Goal: Check status: Check status

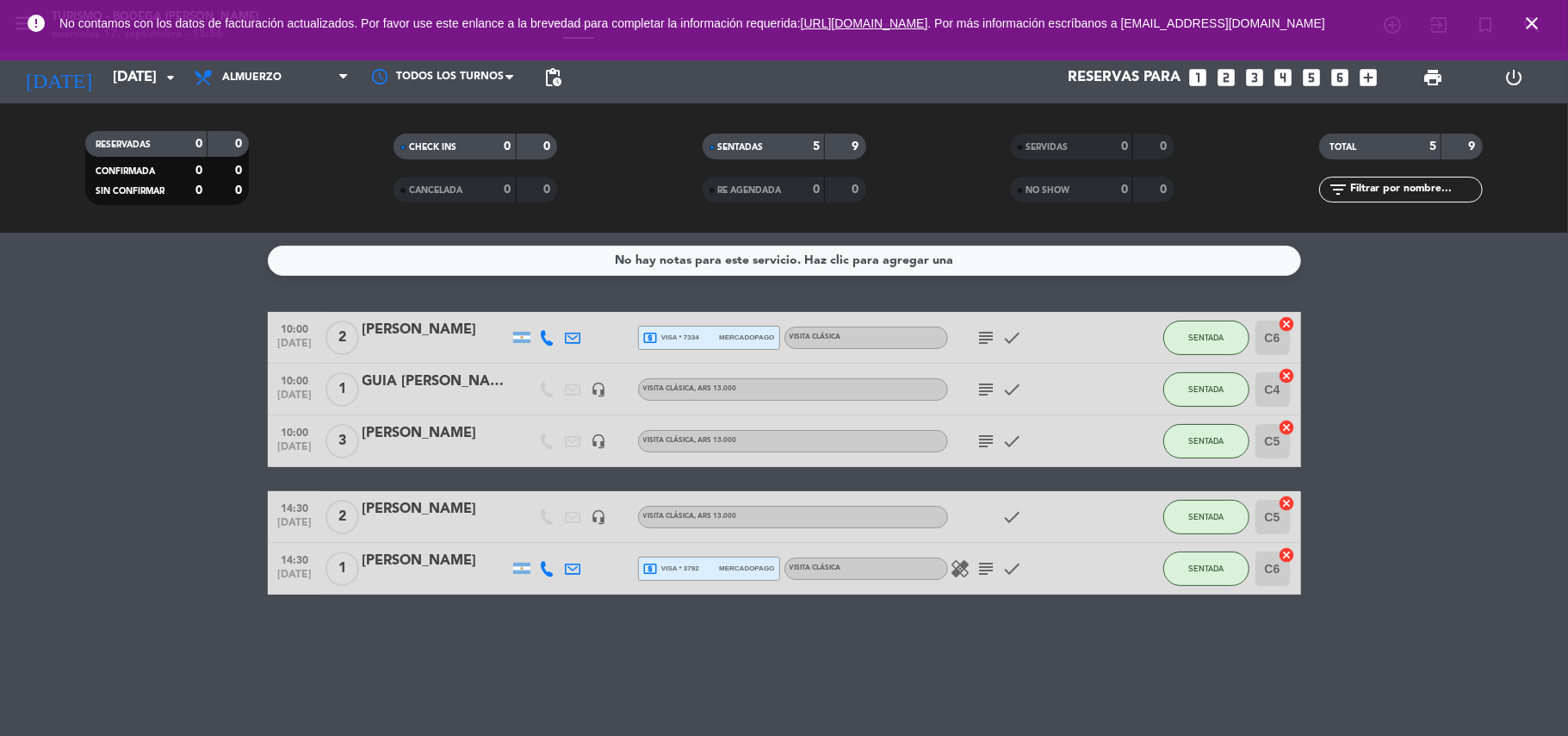
click at [112, 458] on bookings-row "10:00 [DATE] 2 [PERSON_NAME] local_atm visa * 7334 mercadopago VISITA CLÁSICA s…" at bounding box center [784, 453] width 1568 height 282
click at [1533, 25] on icon "close" at bounding box center [1531, 23] width 20 height 20
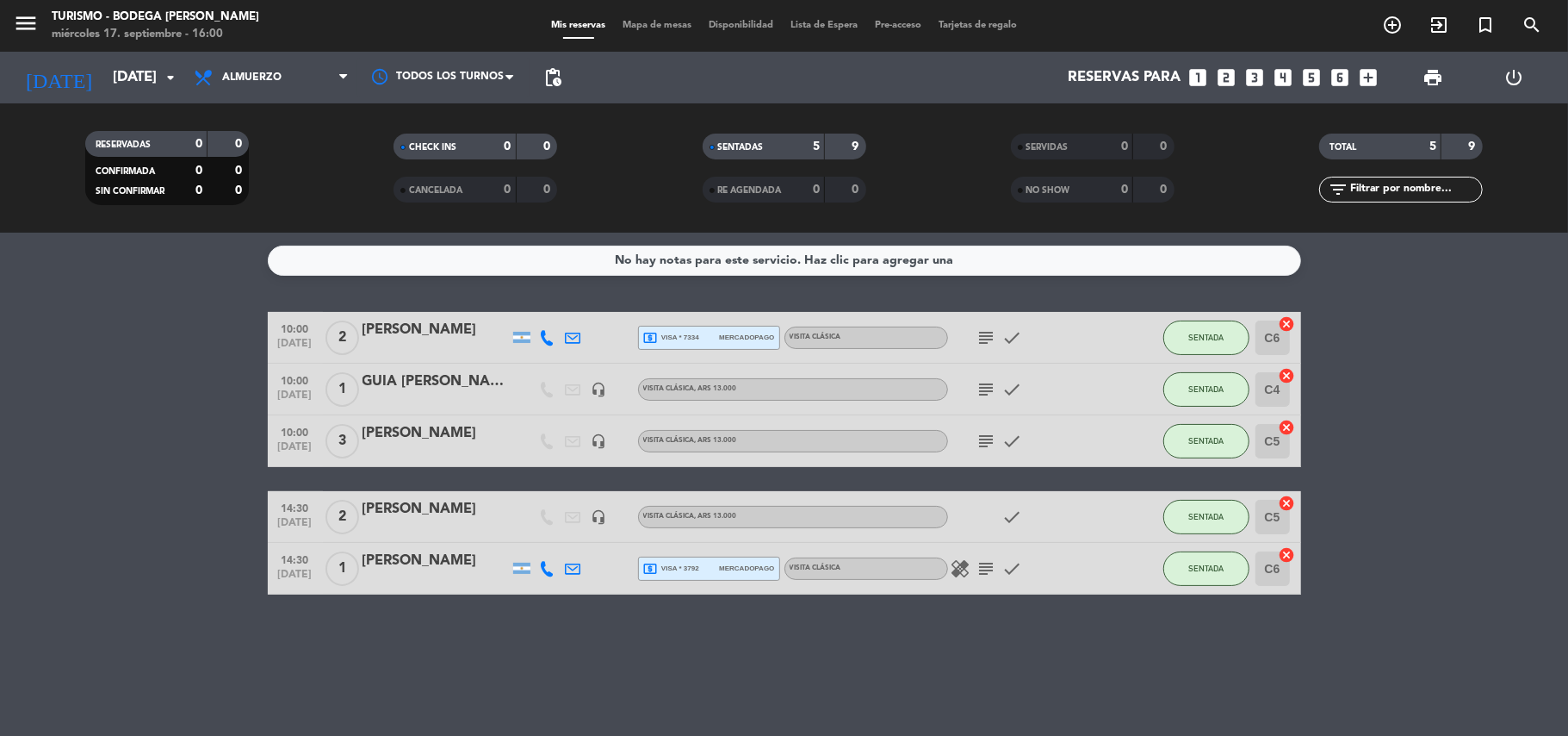
click at [87, 349] on bookings-row "10:00 [DATE] 2 [PERSON_NAME] local_atm visa * 7334 mercadopago VISITA CLÁSICA s…" at bounding box center [784, 453] width 1568 height 282
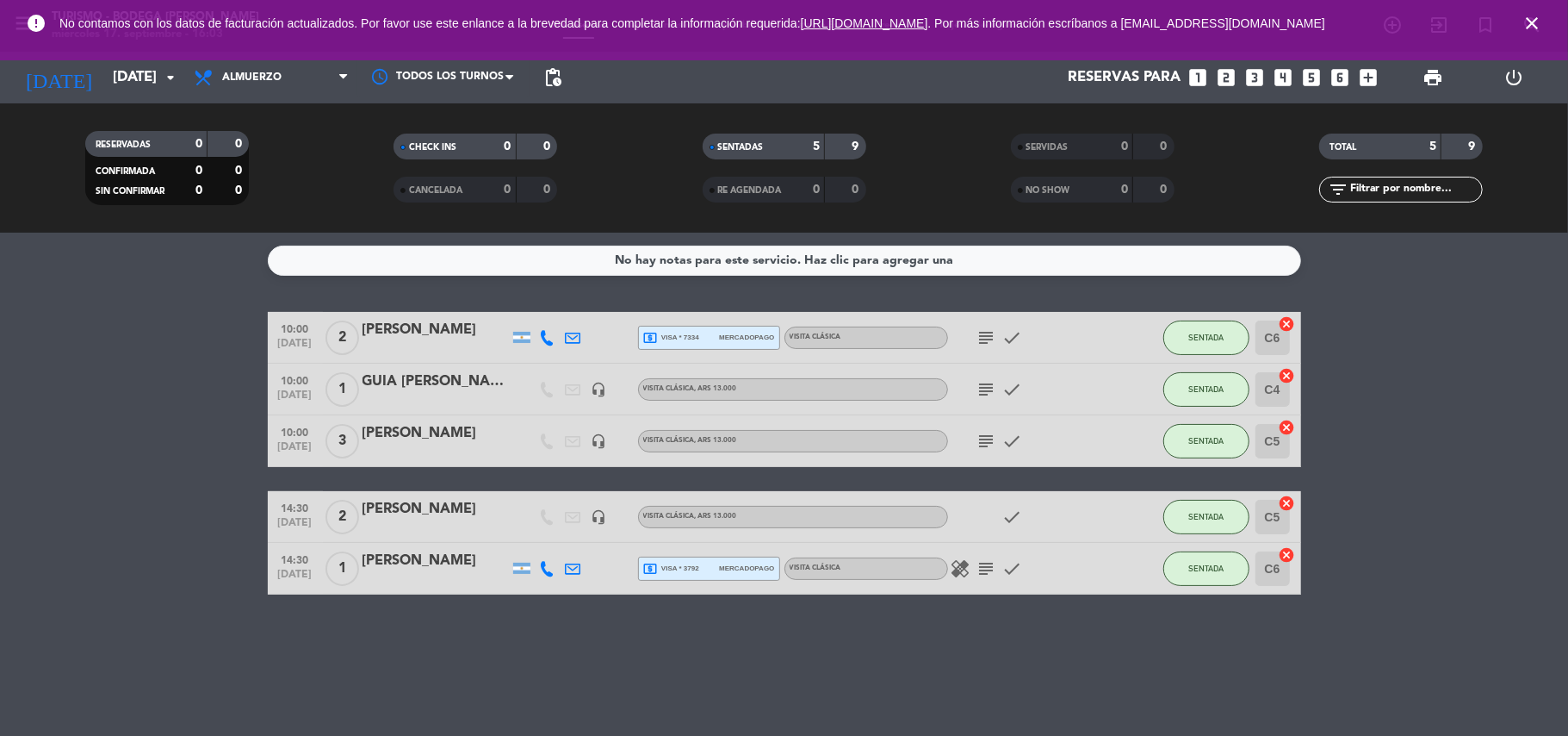
click at [101, 46] on div "error No contamos con los datos de facturación actualizados. Por favor use este…" at bounding box center [784, 30] width 1568 height 61
click at [109, 77] on input "[DATE]" at bounding box center [197, 77] width 186 height 34
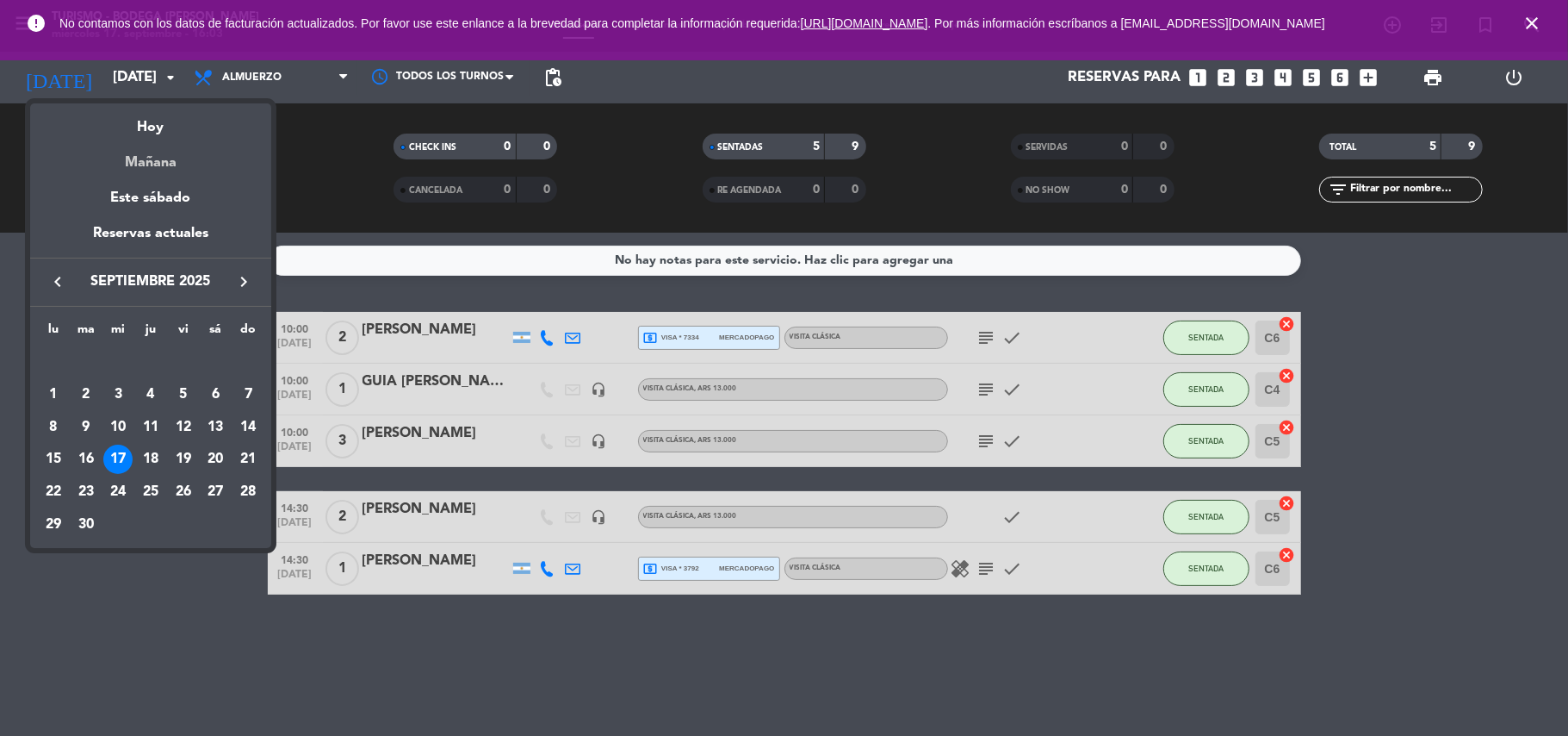
click at [155, 168] on div "Mañana" at bounding box center [151, 156] width 241 height 35
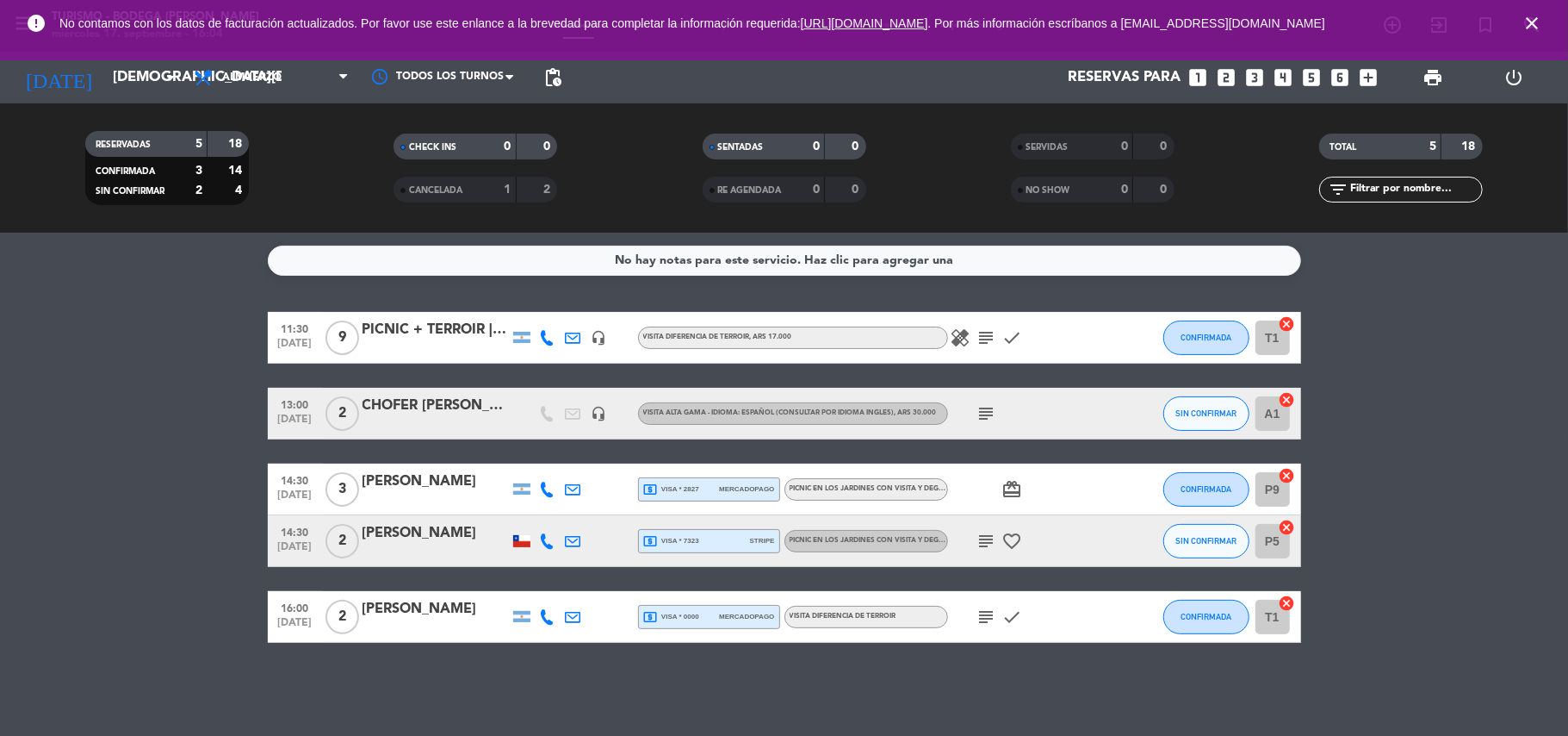
click at [990, 421] on icon "subject" at bounding box center [987, 413] width 20 height 20
click at [159, 453] on bookings-row "11:30 [DATE] 9 PICNIC + TERROIR | [PERSON_NAME] headset_mic VISITA DIFERENCIA D…" at bounding box center [784, 477] width 1568 height 331
click at [129, 87] on input "[DEMOGRAPHIC_DATA][DATE]" at bounding box center [197, 77] width 186 height 34
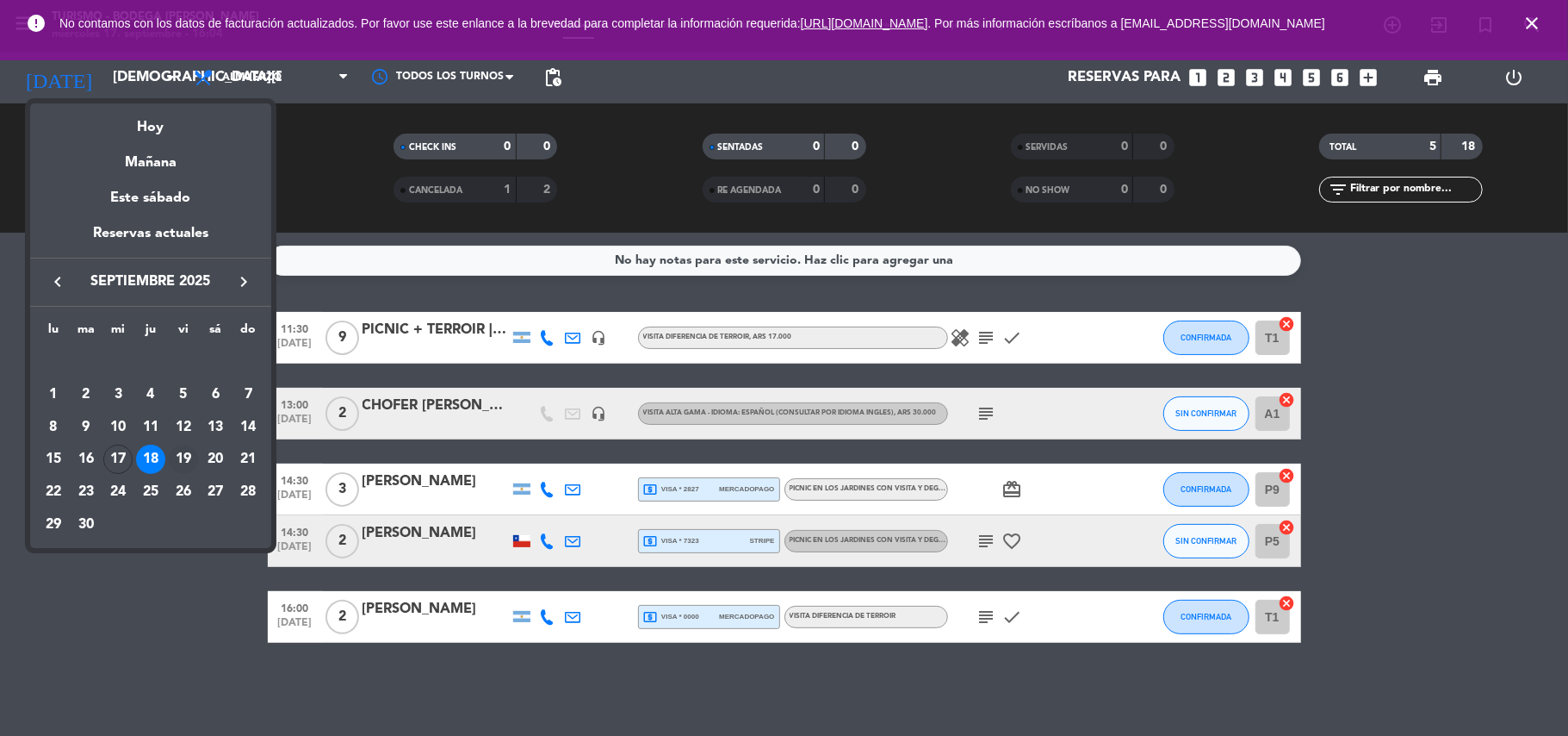
click at [176, 462] on div "19" at bounding box center [183, 459] width 29 height 29
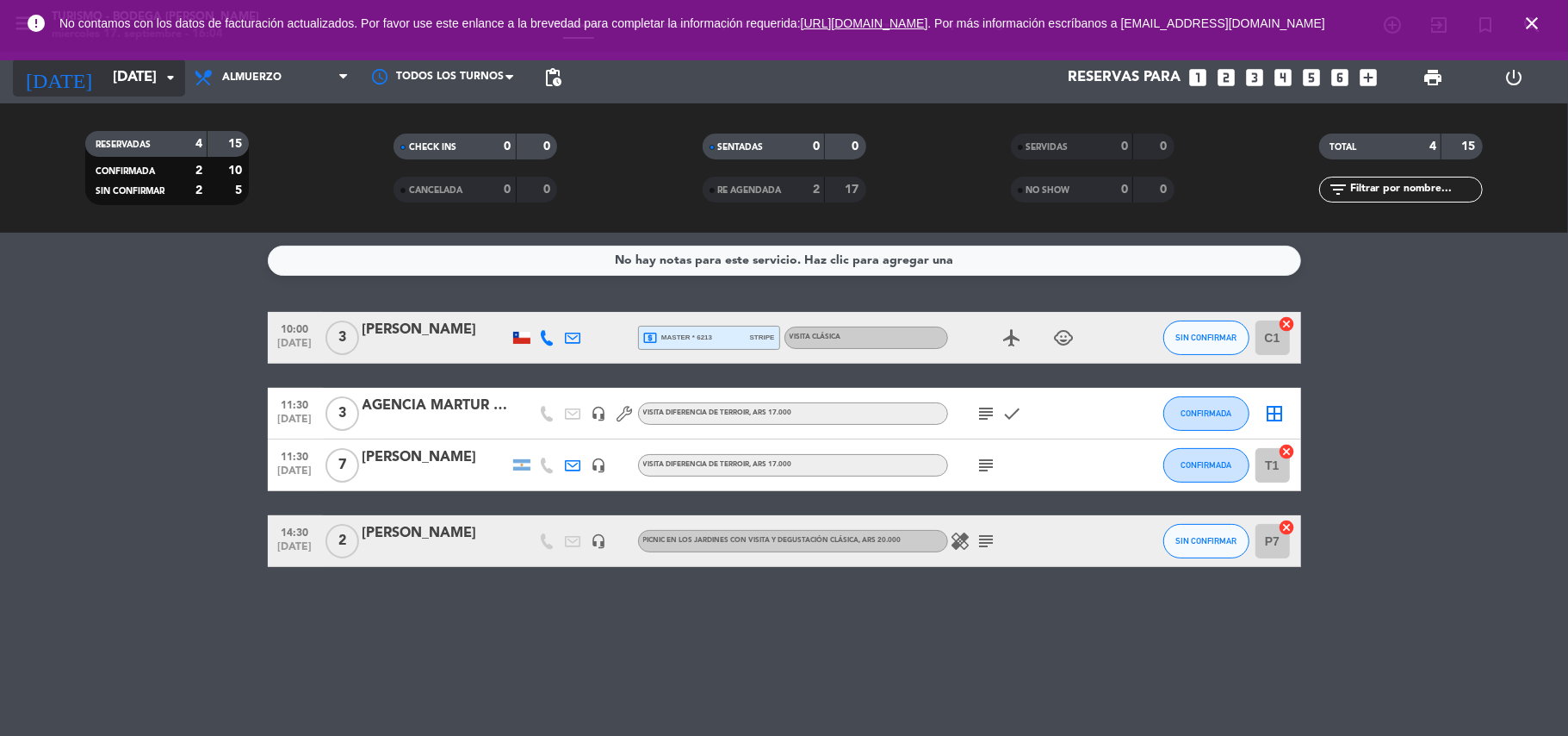
click at [122, 86] on input "[DATE]" at bounding box center [197, 77] width 186 height 34
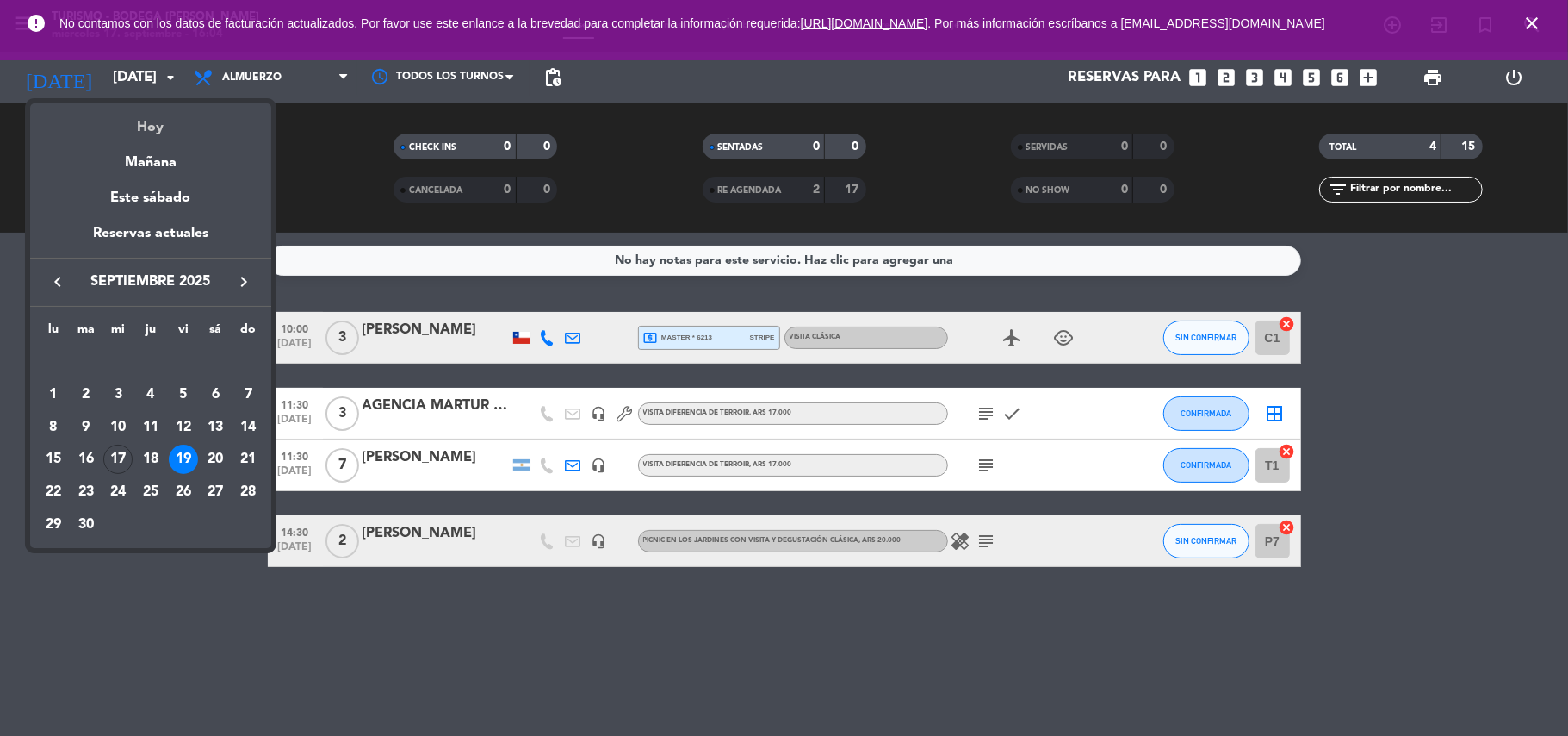
click at [148, 117] on div "Hoy" at bounding box center [151, 121] width 241 height 35
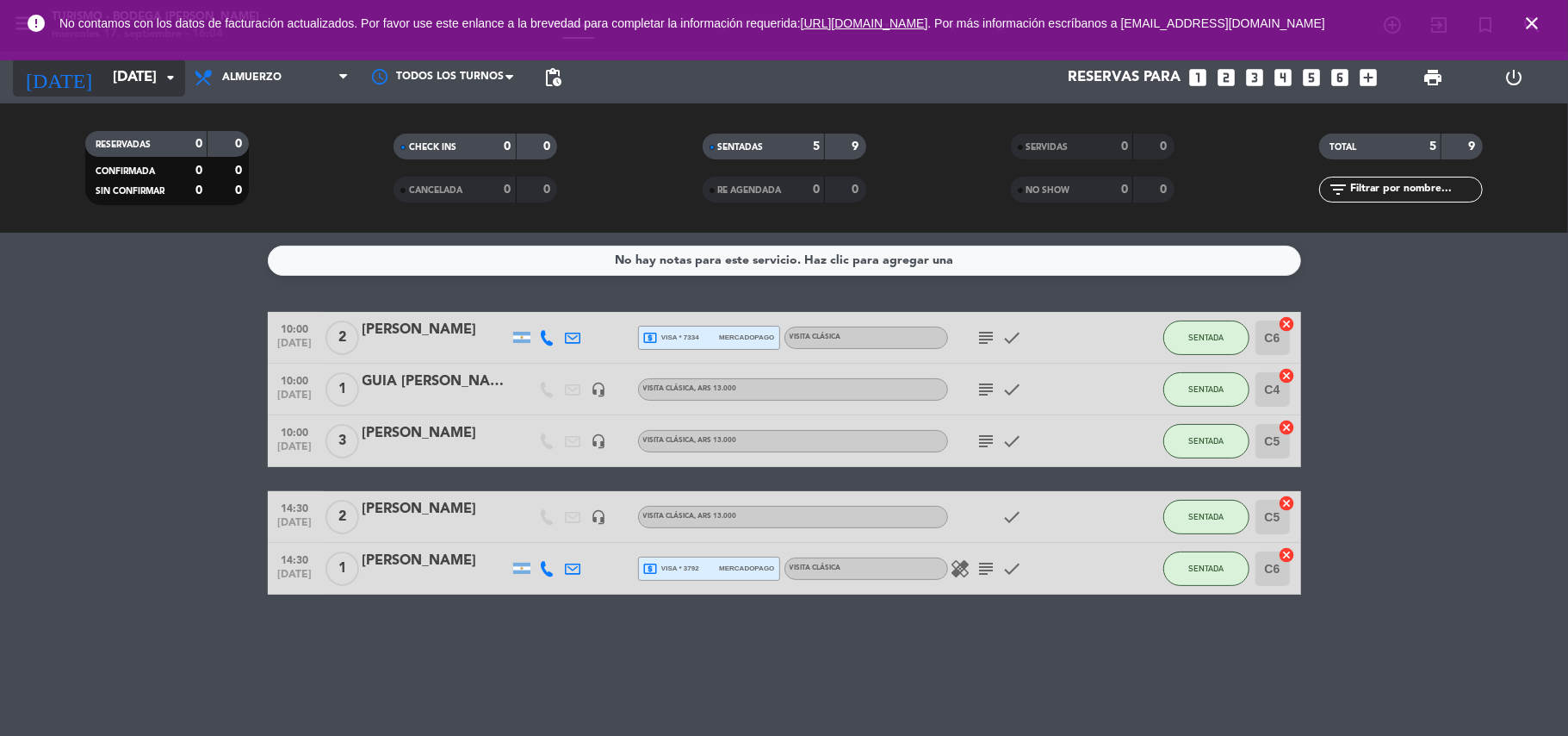
click at [104, 69] on input "[DATE]" at bounding box center [197, 77] width 186 height 34
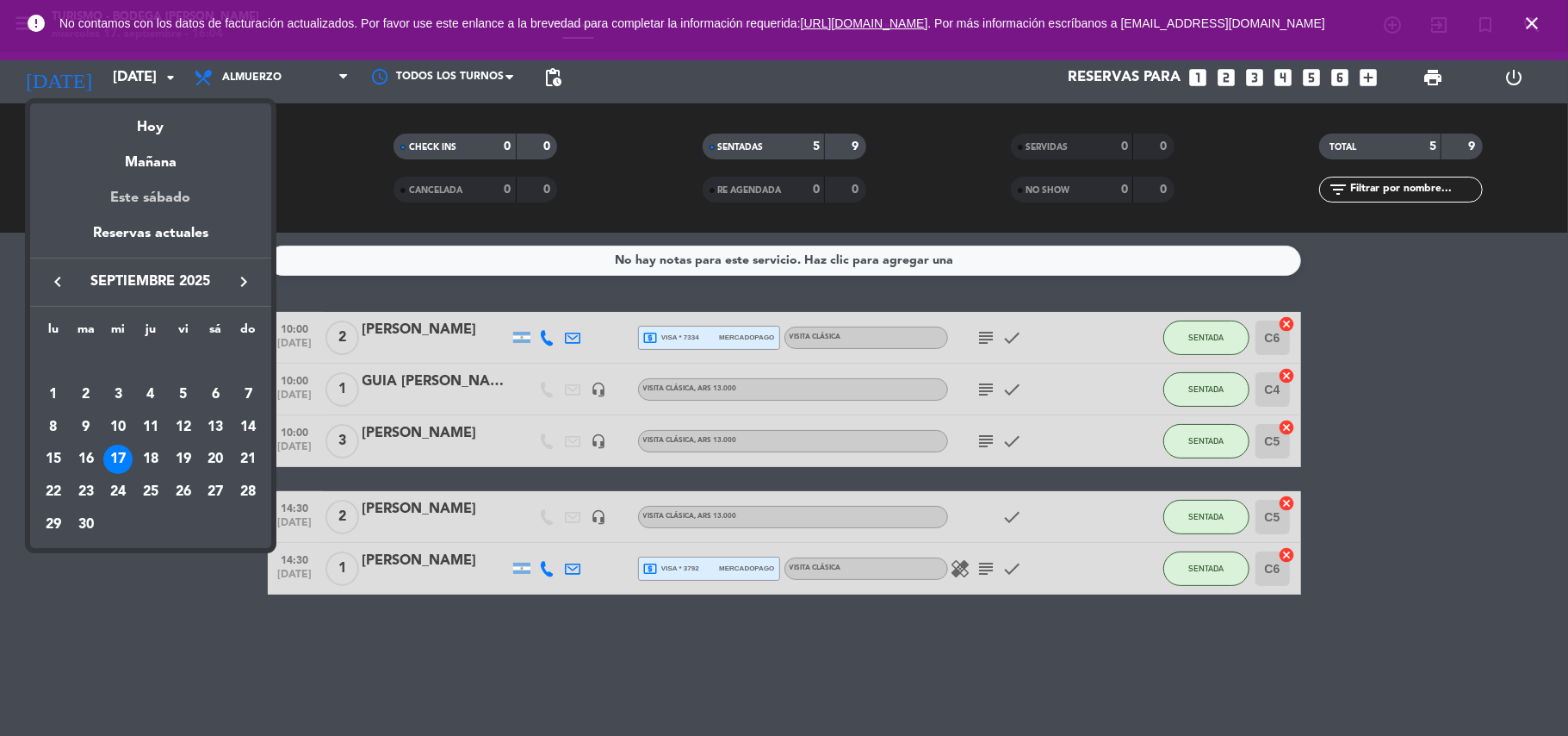
click at [155, 196] on div "Este sábado" at bounding box center [151, 198] width 241 height 48
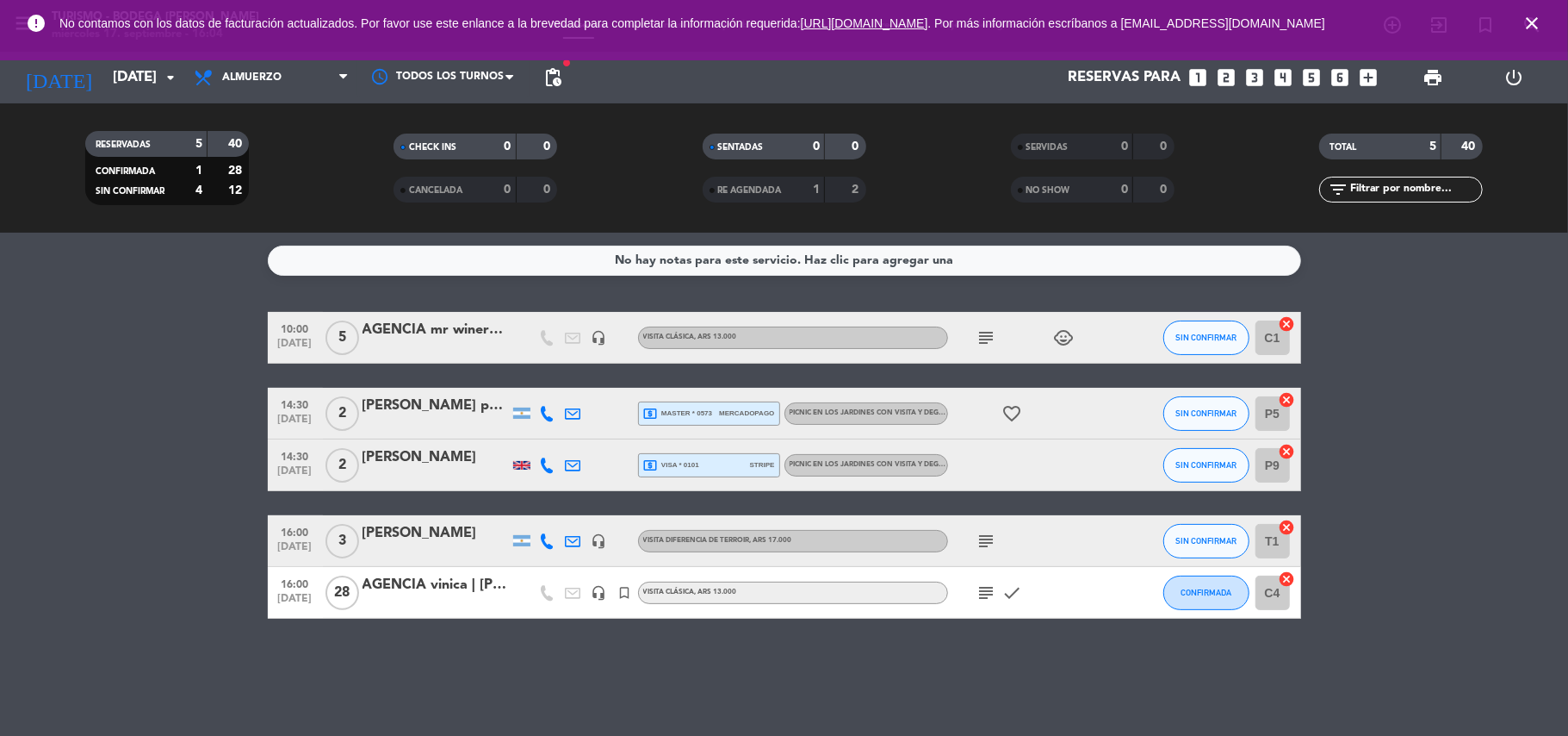
click at [985, 586] on icon "subject" at bounding box center [987, 592] width 20 height 20
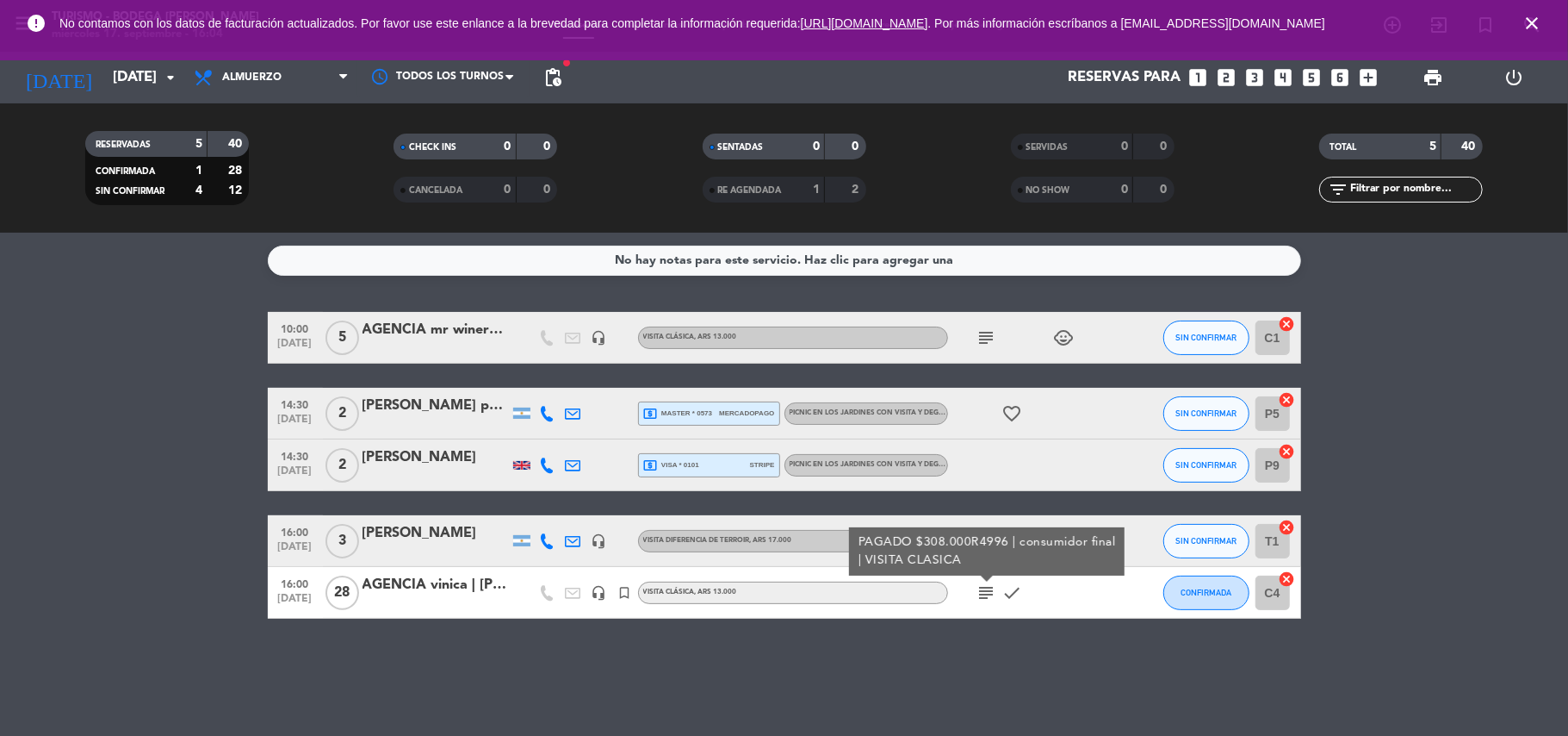
click at [995, 638] on div "No hay notas para este servicio. Haz clic para agregar una 10:00 [DATE] 5 AGENC…" at bounding box center [784, 484] width 1568 height 503
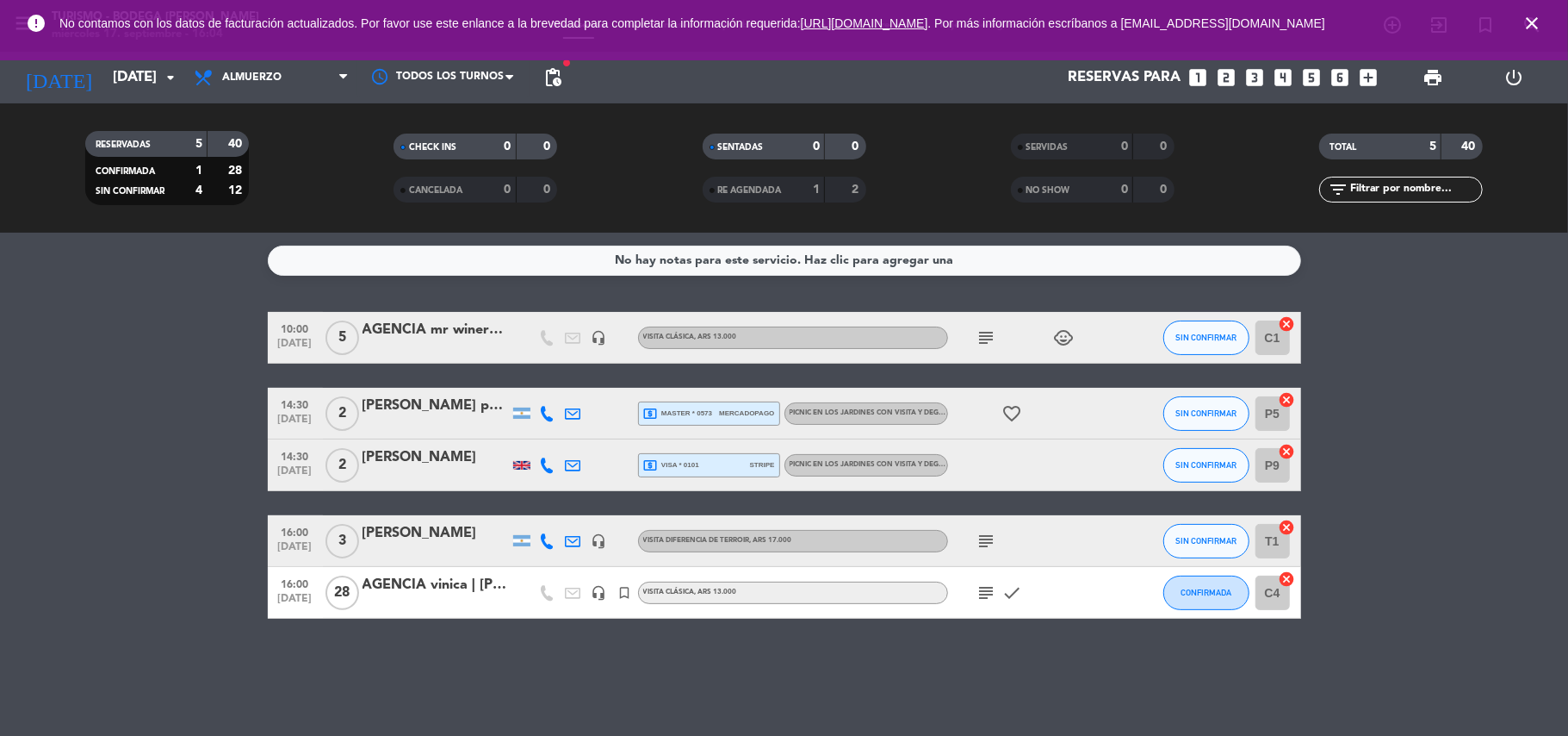
click at [985, 537] on icon "subject" at bounding box center [987, 541] width 20 height 20
click at [105, 84] on input "[DATE]" at bounding box center [197, 77] width 186 height 34
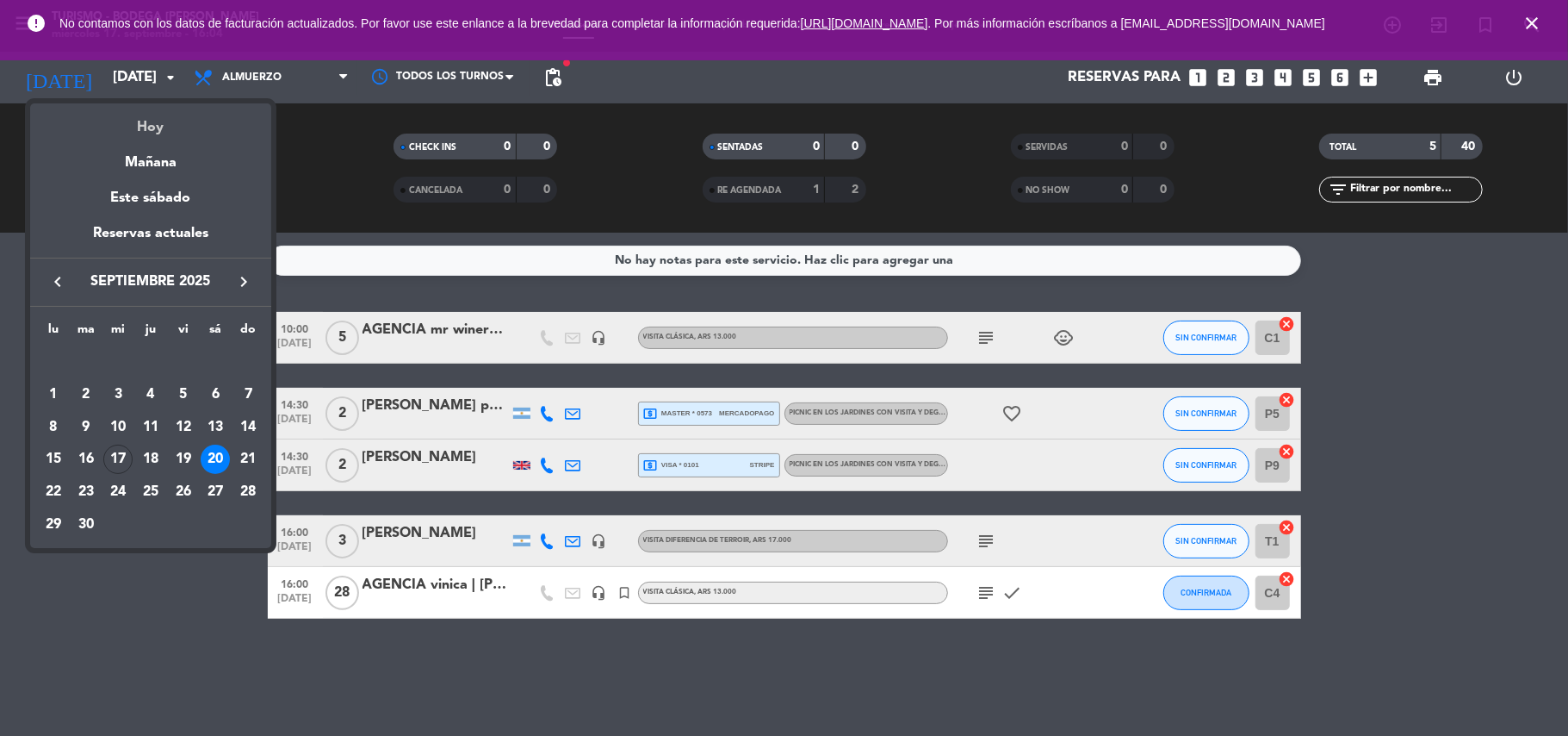
click at [132, 122] on div "Hoy" at bounding box center [151, 121] width 241 height 35
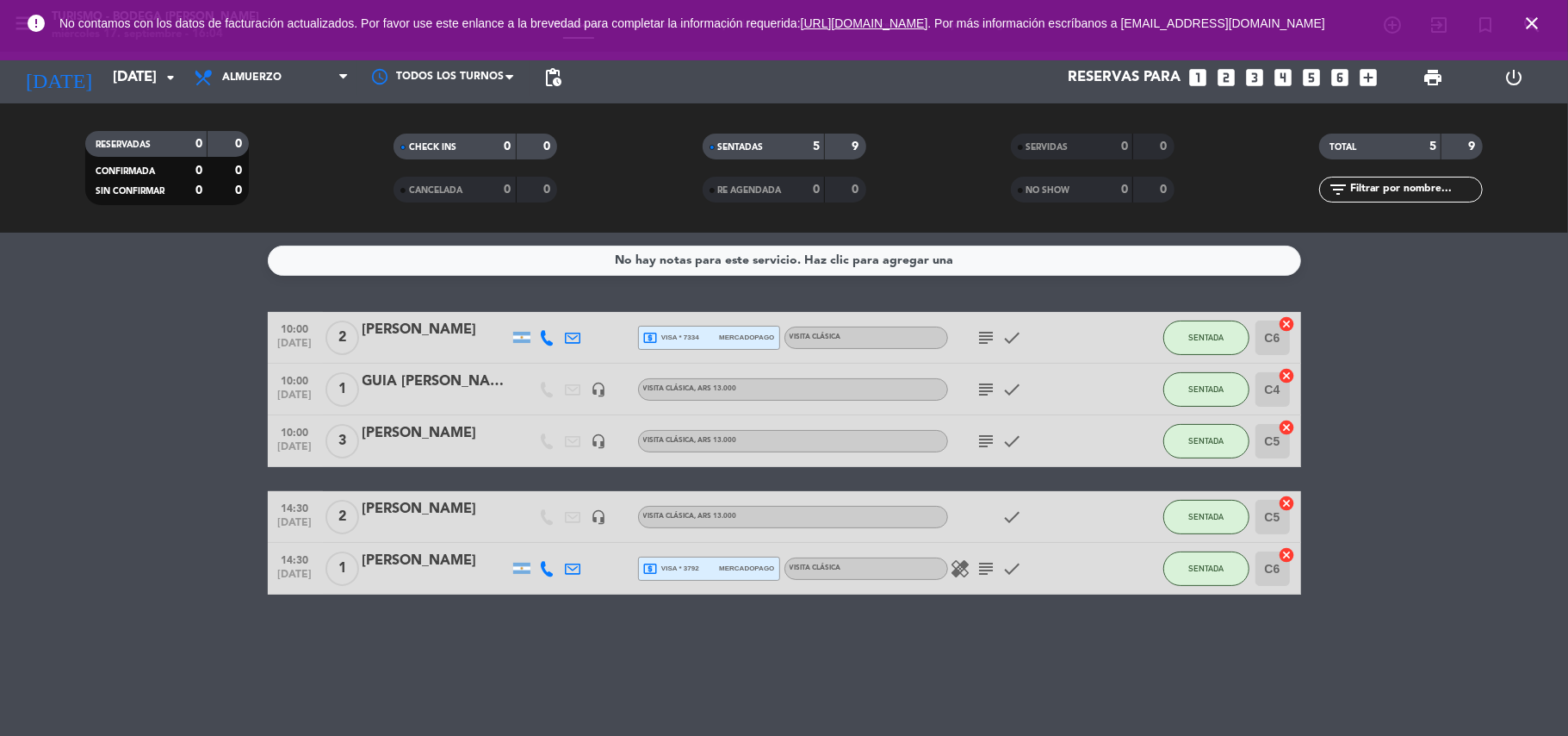
click at [236, 445] on bookings-row "10:00 [DATE] 2 [PERSON_NAME] local_atm visa * 7334 mercadopago VISITA CLÁSICA s…" at bounding box center [784, 453] width 1568 height 282
click at [990, 572] on icon "subject" at bounding box center [987, 569] width 20 height 20
click at [962, 573] on icon "healing" at bounding box center [961, 569] width 20 height 20
click at [50, 473] on bookings-row "10:00 [DATE] 2 [PERSON_NAME] local_atm visa * 7334 mercadopago VISITA CLÁSICA s…" at bounding box center [784, 453] width 1568 height 282
click at [190, 439] on bookings-row "10:00 [DATE] 2 [PERSON_NAME] local_atm visa * 7334 mercadopago VISITA CLÁSICA s…" at bounding box center [784, 453] width 1568 height 282
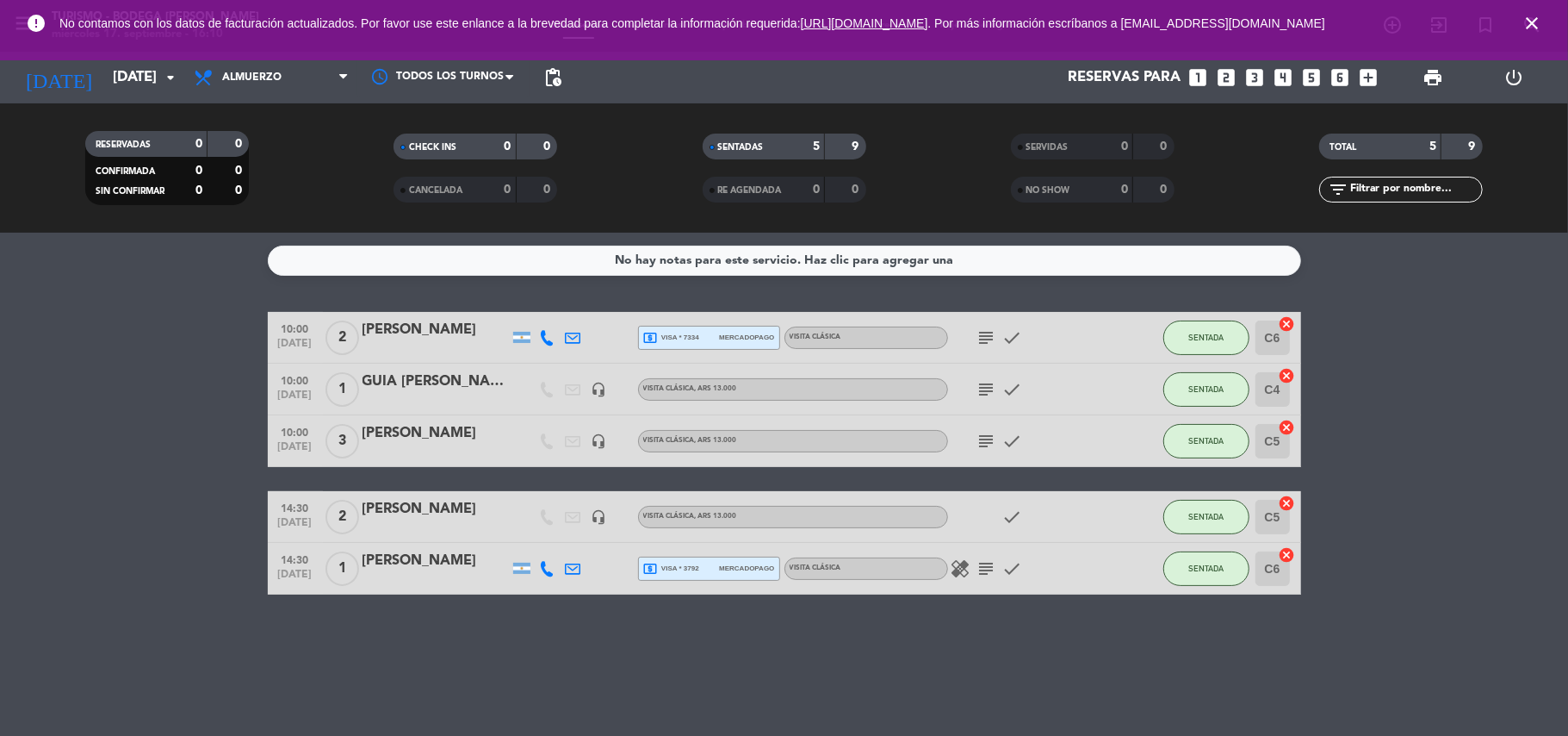
click at [122, 577] on bookings-row "10:00 [DATE] 2 [PERSON_NAME] local_atm visa * 7334 mercadopago VISITA CLÁSICA s…" at bounding box center [784, 453] width 1568 height 282
click at [138, 511] on bookings-row "10:00 [DATE] 2 [PERSON_NAME] local_atm visa * 7334 mercadopago VISITA CLÁSICA s…" at bounding box center [784, 453] width 1568 height 282
click at [1536, 26] on icon "close" at bounding box center [1531, 23] width 20 height 20
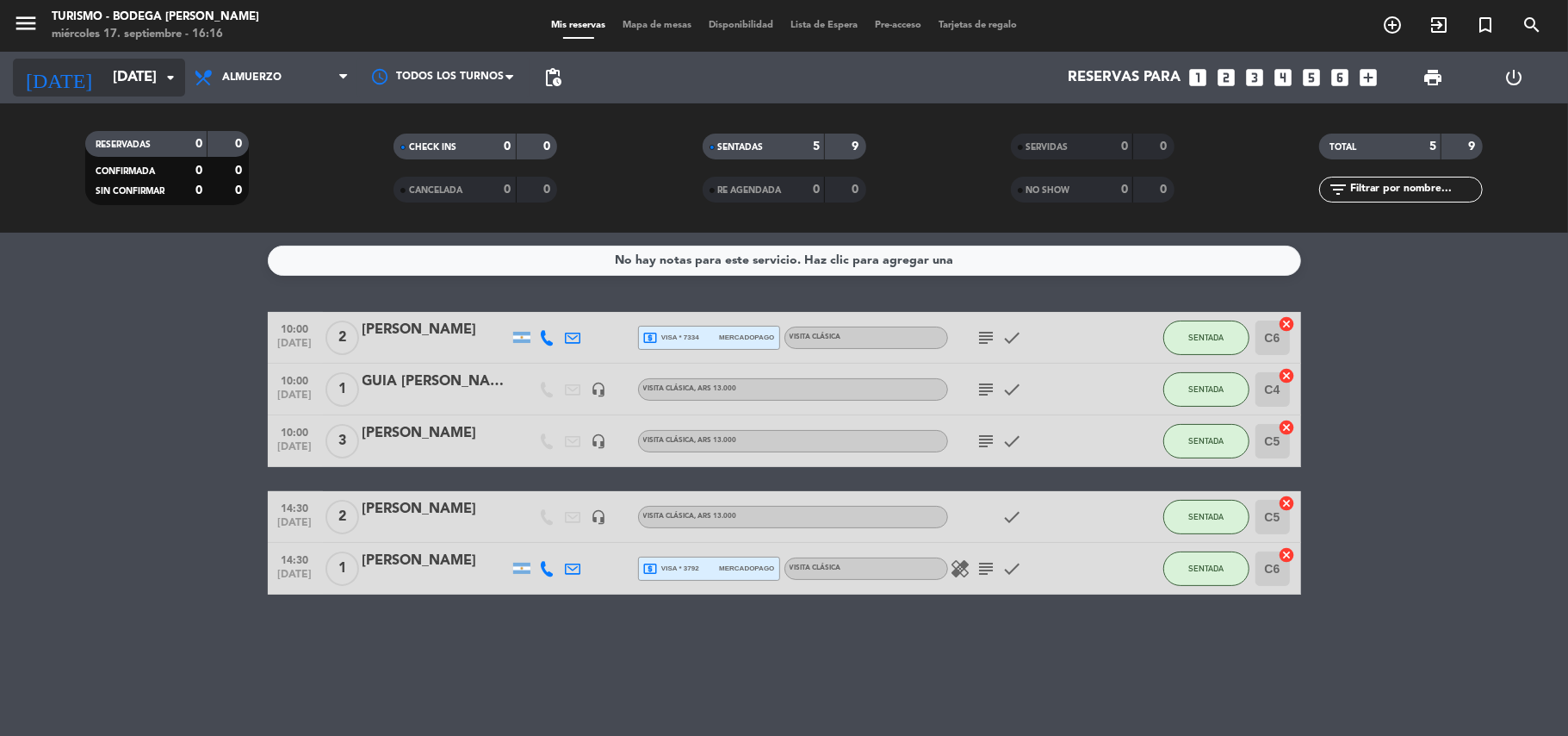
click at [104, 87] on input "[DATE]" at bounding box center [197, 77] width 186 height 34
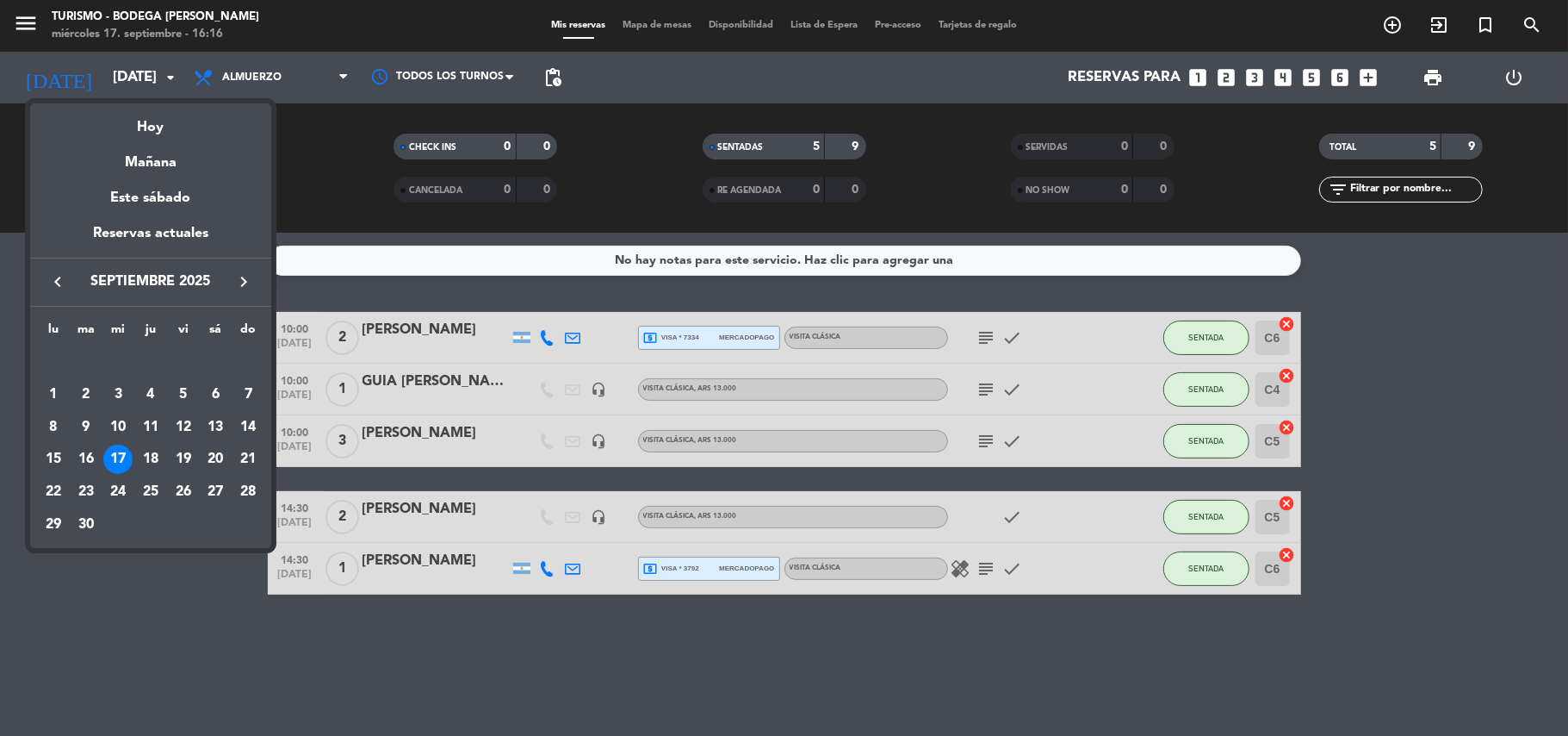
click at [4, 414] on div at bounding box center [784, 368] width 1568 height 736
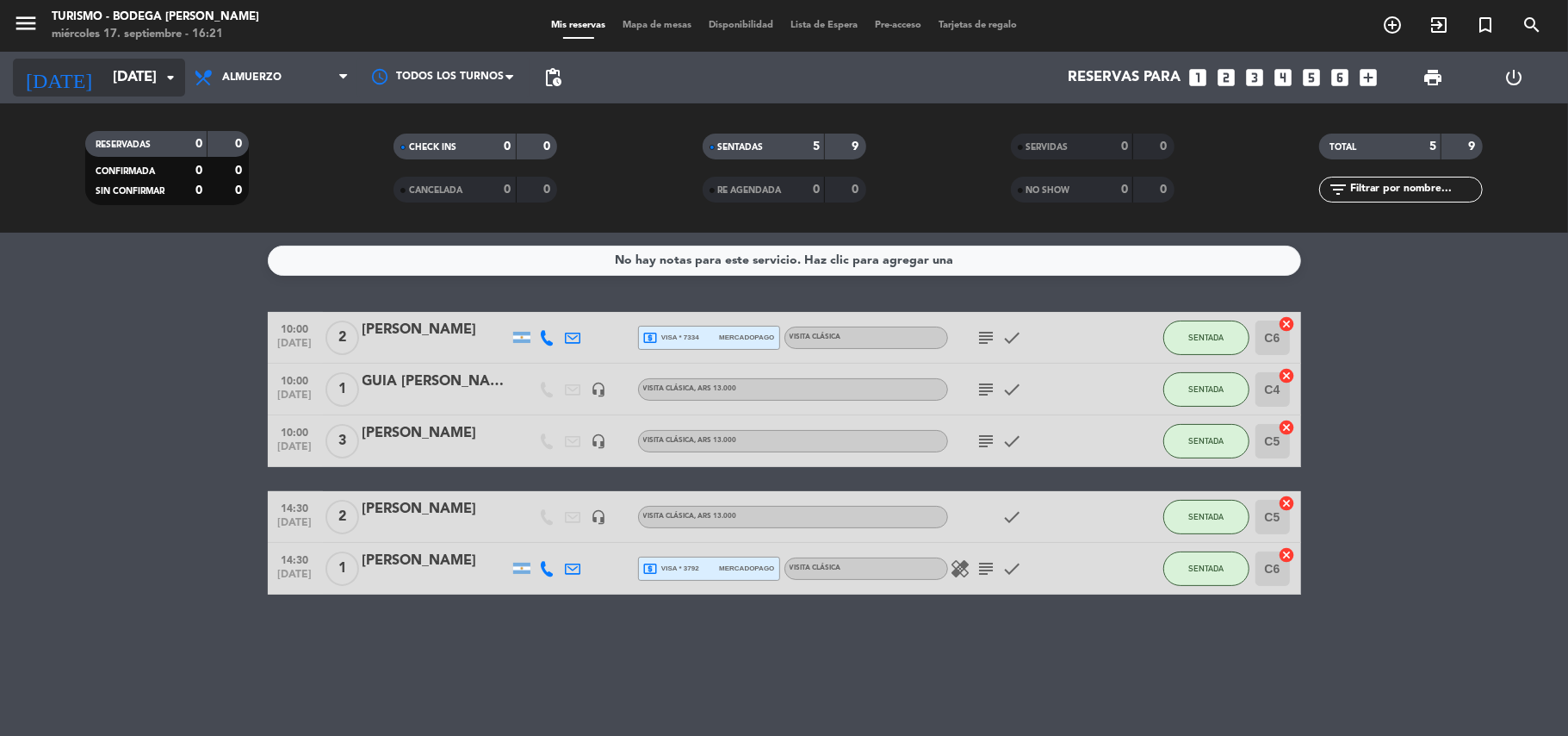
click at [104, 79] on input "[DATE]" at bounding box center [197, 77] width 186 height 34
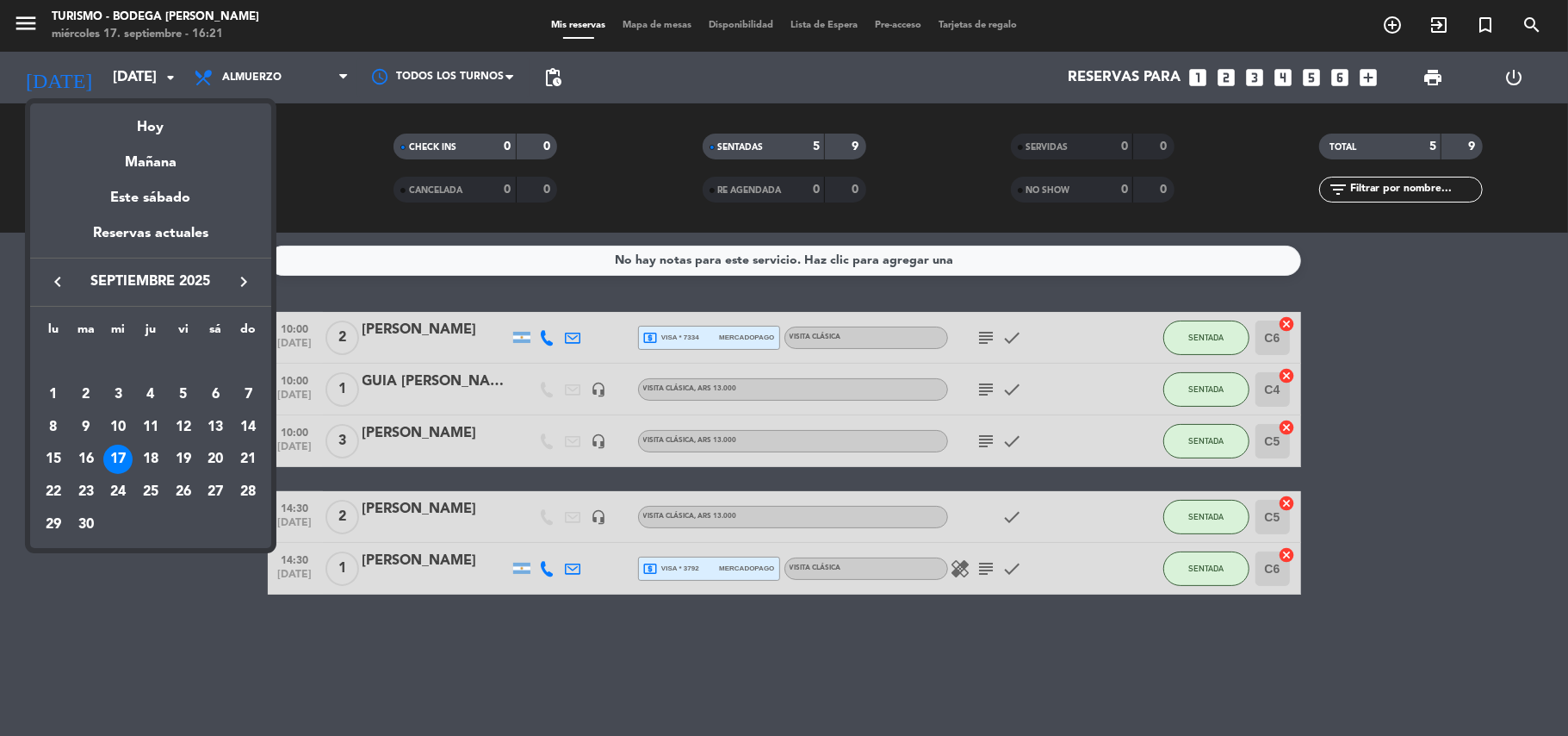
click at [168, 579] on div at bounding box center [784, 368] width 1568 height 736
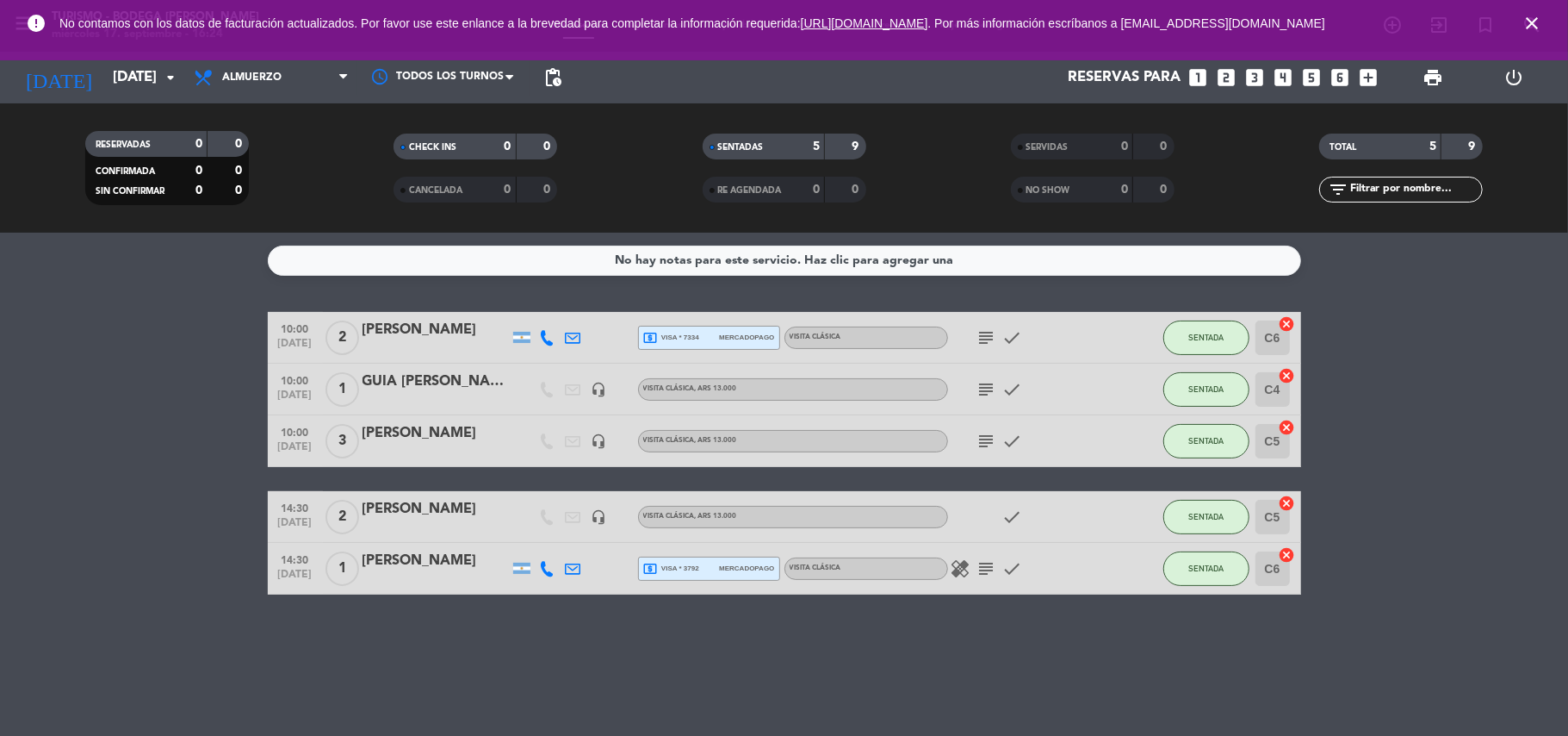
click at [1523, 31] on span "close" at bounding box center [1531, 23] width 47 height 47
click at [1536, 16] on icon "close" at bounding box center [1531, 23] width 20 height 20
drag, startPoint x: 1528, startPoint y: 18, endPoint x: 1498, endPoint y: 33, distance: 33.5
click at [1527, 20] on icon "close" at bounding box center [1531, 23] width 20 height 20
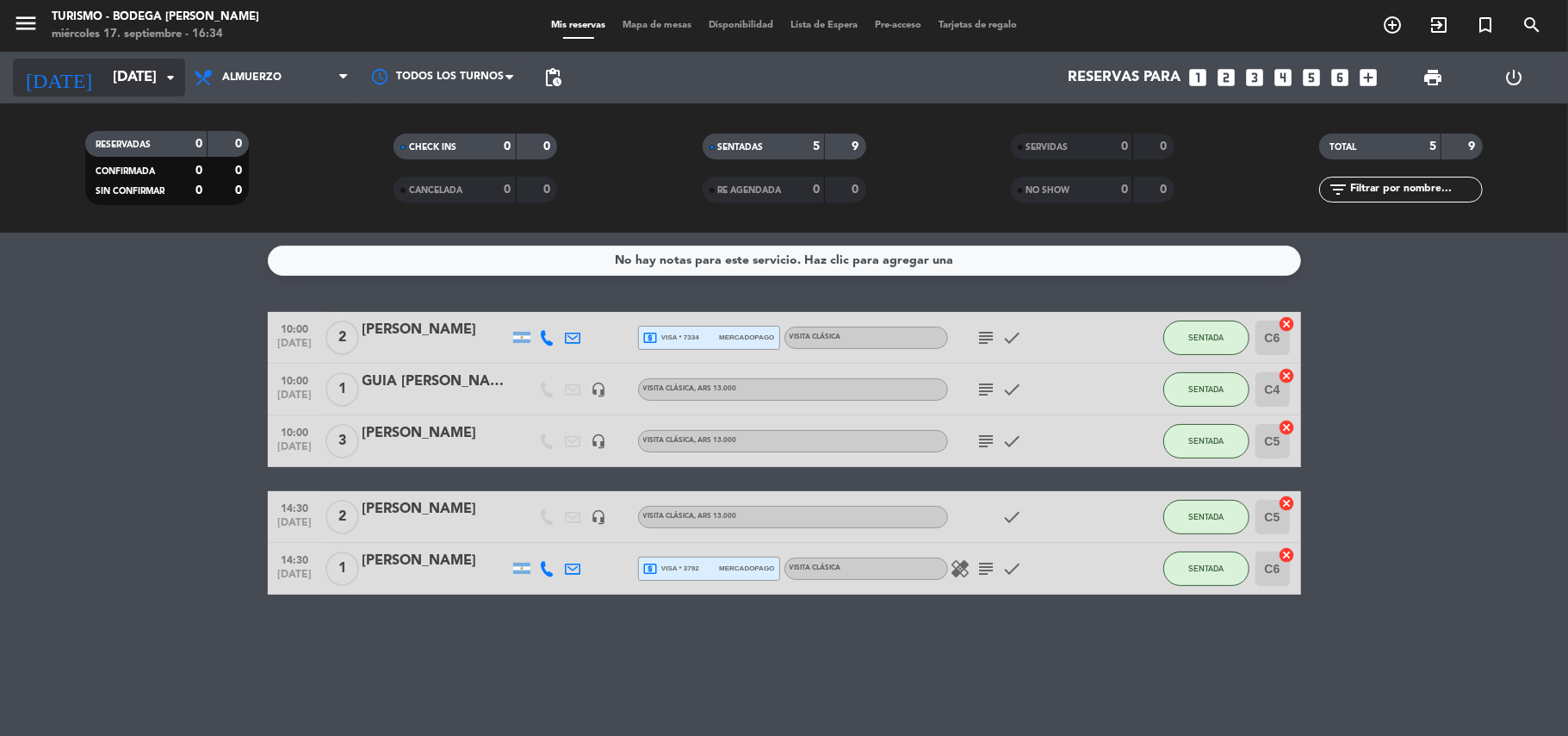
click at [107, 85] on input "[DATE]" at bounding box center [197, 77] width 186 height 34
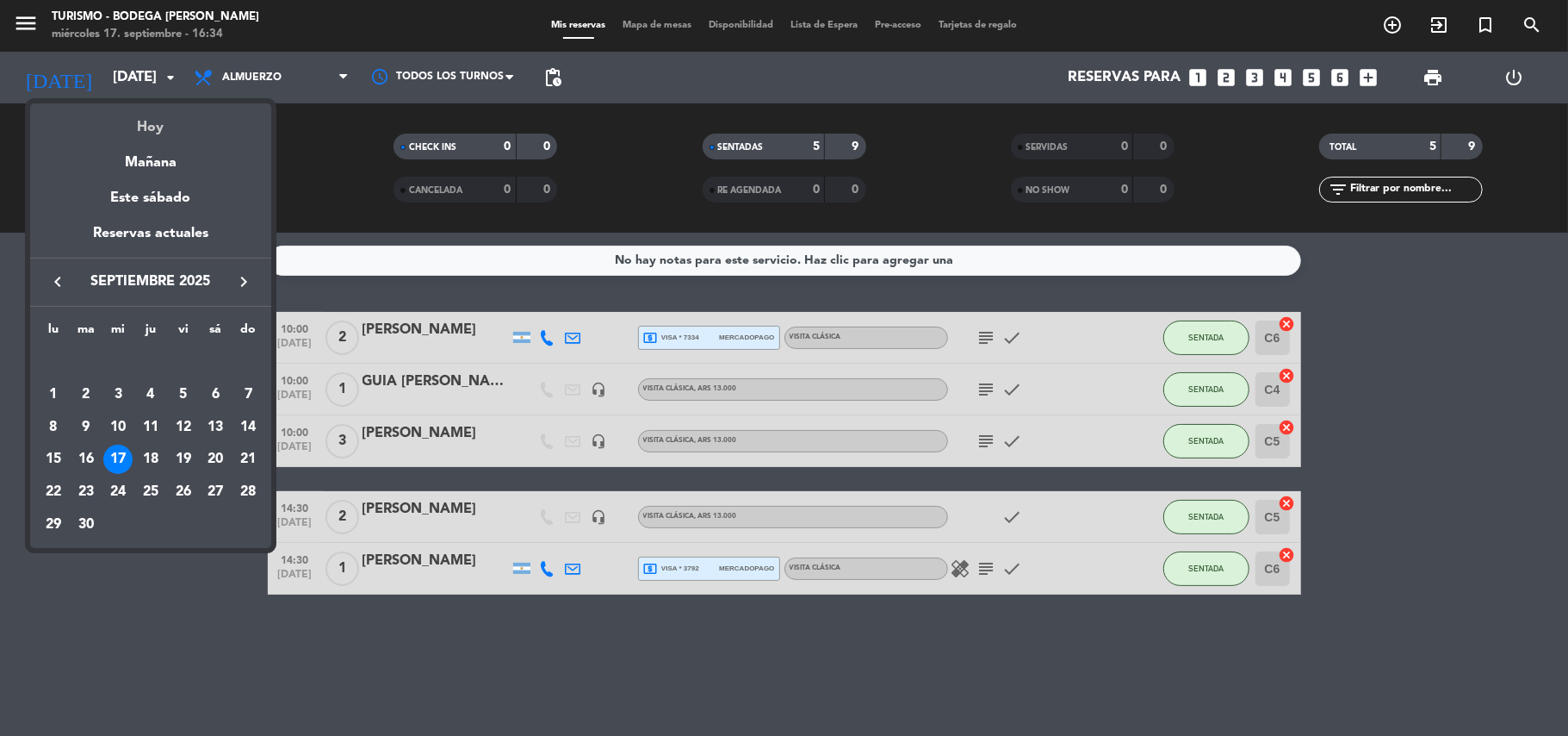
click at [128, 126] on div "Hoy" at bounding box center [151, 121] width 241 height 35
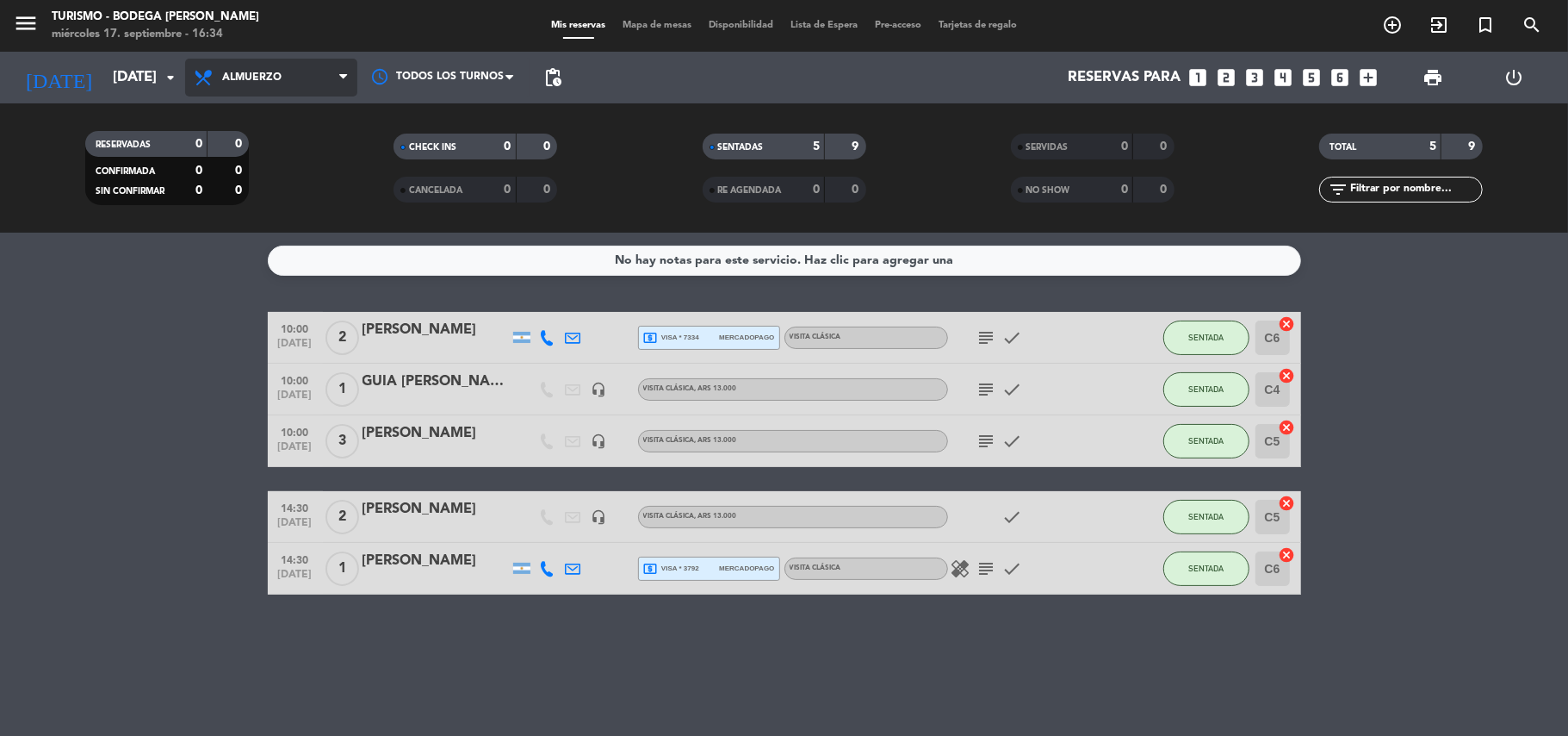
click at [334, 61] on span "Almuerzo" at bounding box center [270, 77] width 172 height 38
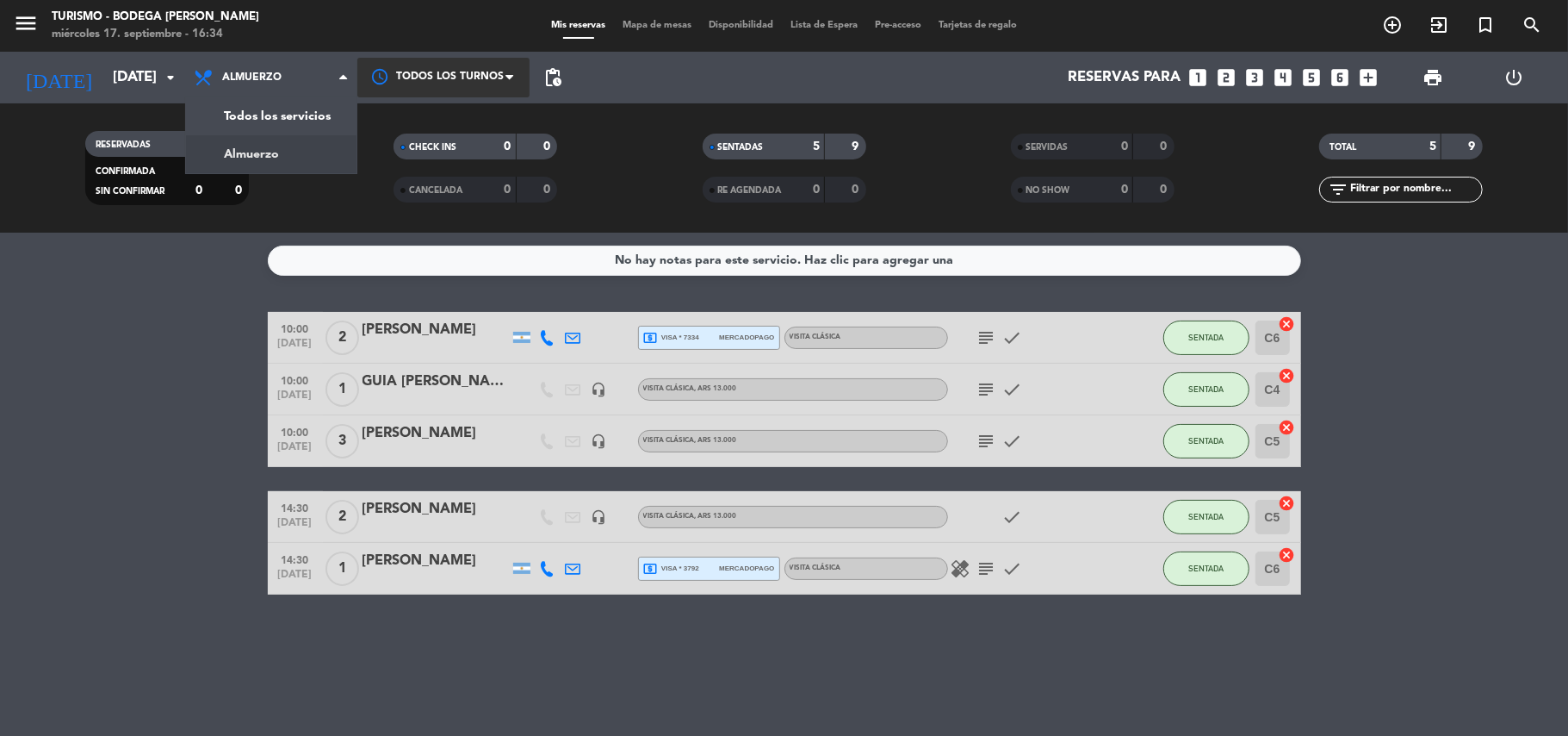
click at [523, 74] on div at bounding box center [443, 77] width 172 height 39
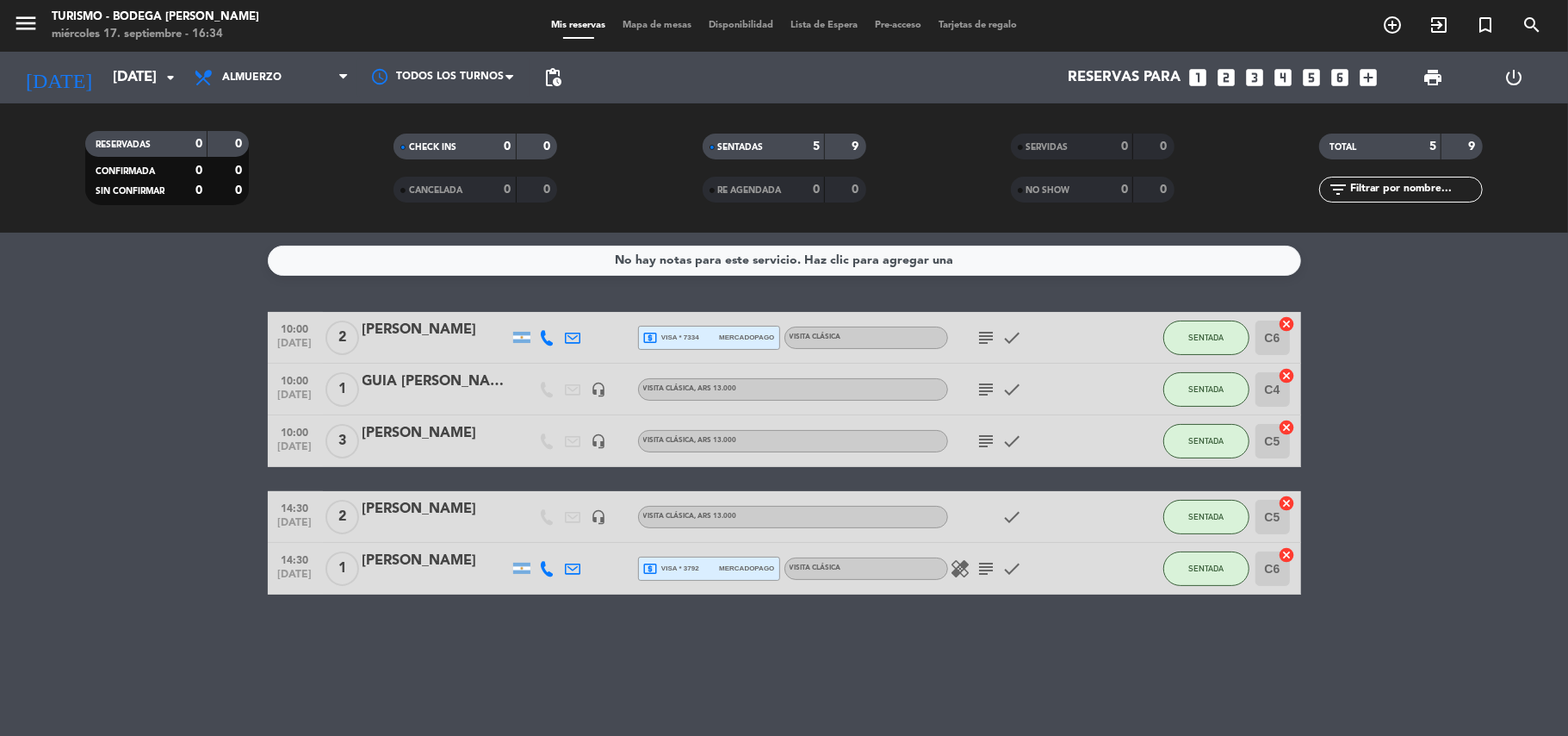
click at [694, 139] on filter-checkbox "SENTADAS 5 9" at bounding box center [783, 146] width 308 height 26
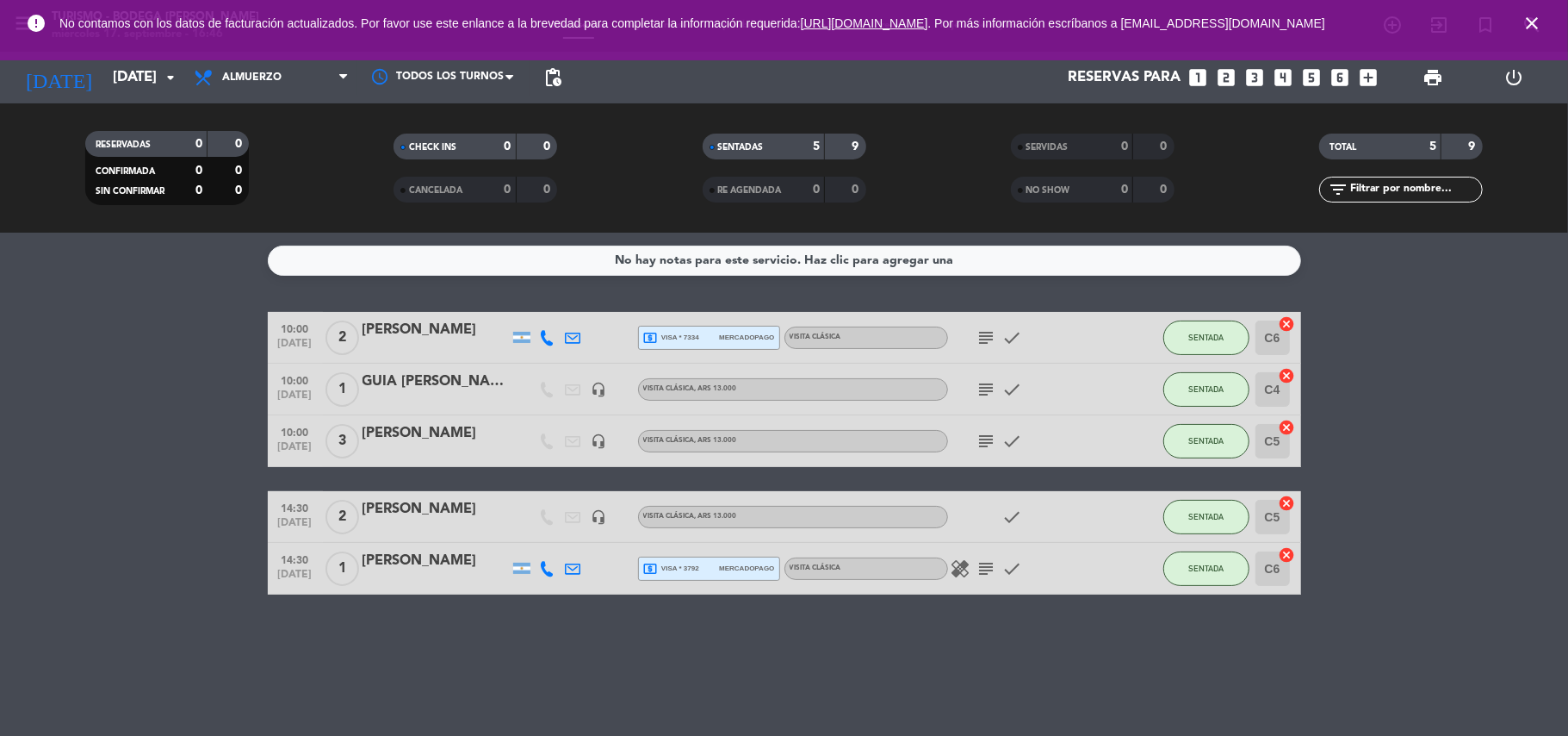
click at [1528, 33] on icon "close" at bounding box center [1531, 23] width 20 height 20
click at [104, 77] on input "[DATE]" at bounding box center [197, 77] width 186 height 34
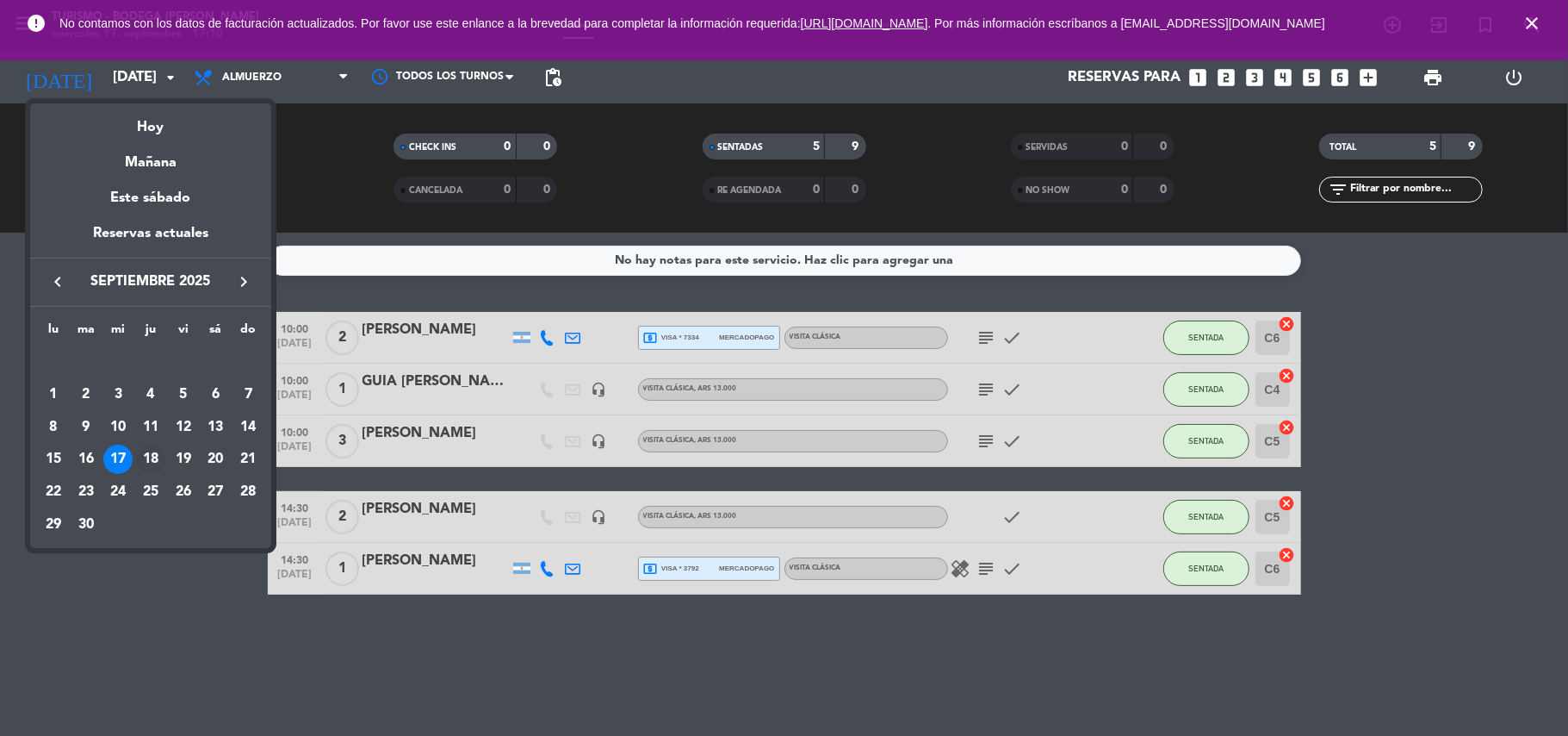
click at [153, 466] on div "18" at bounding box center [151, 459] width 29 height 29
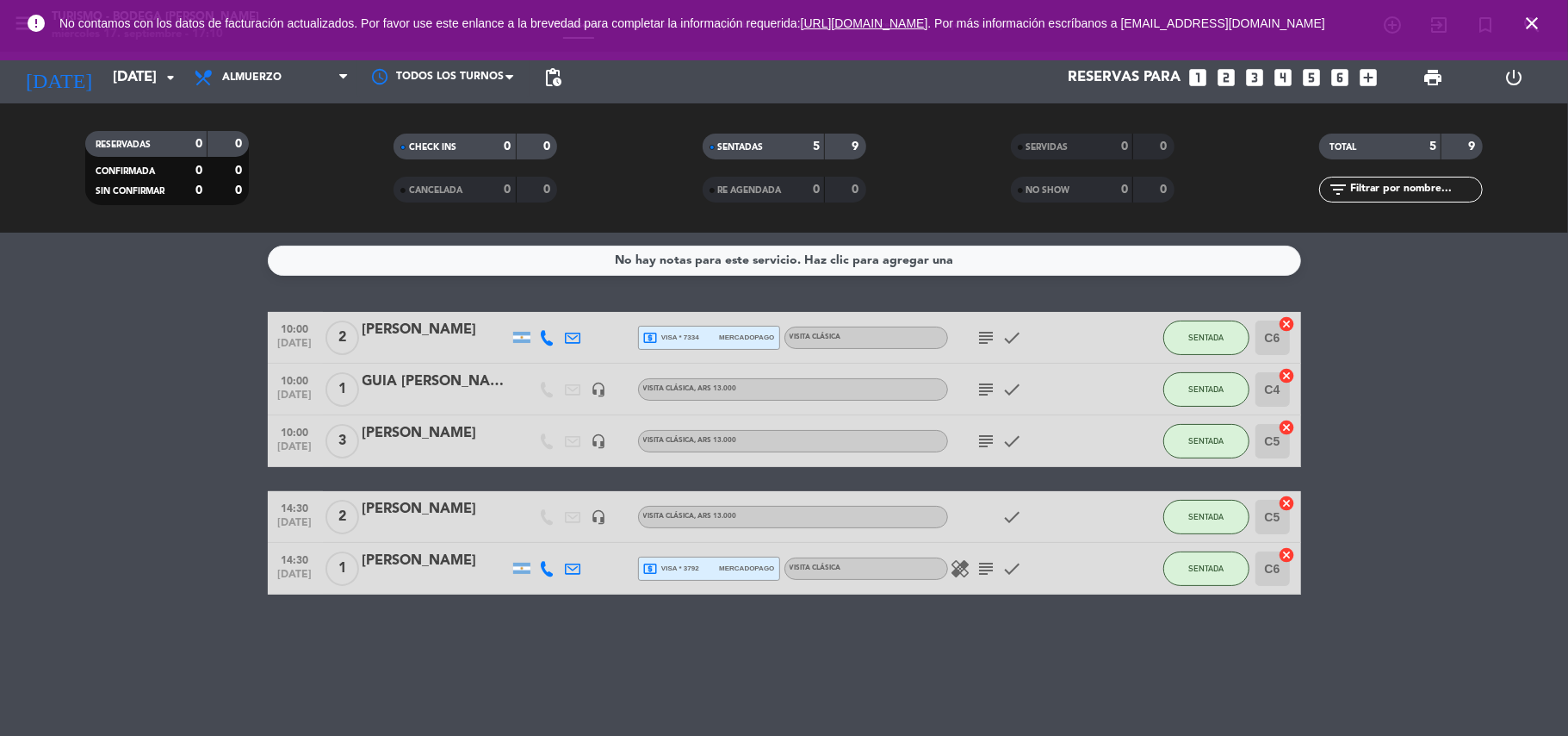
type input "[DEMOGRAPHIC_DATA][DATE]"
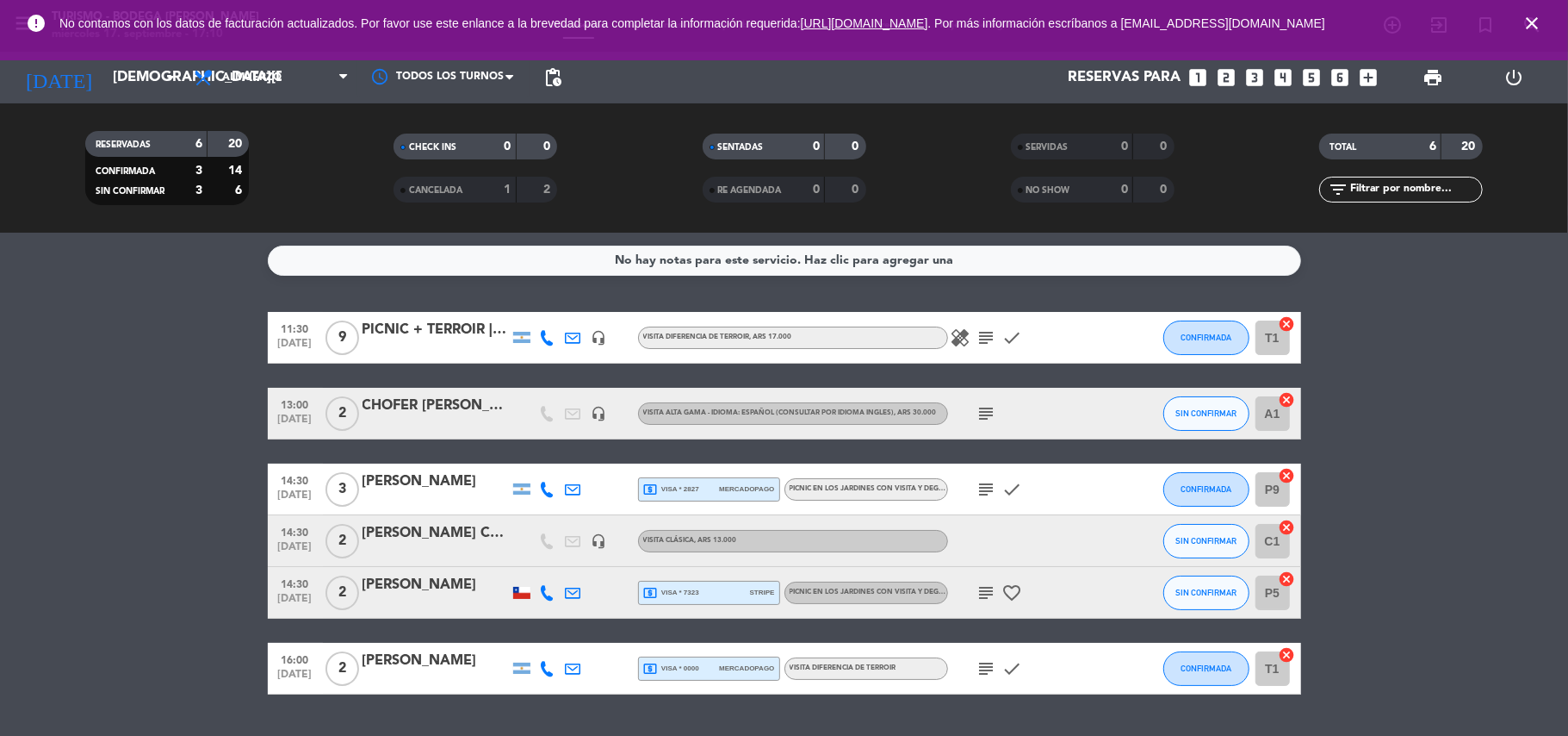
scroll to position [43, 0]
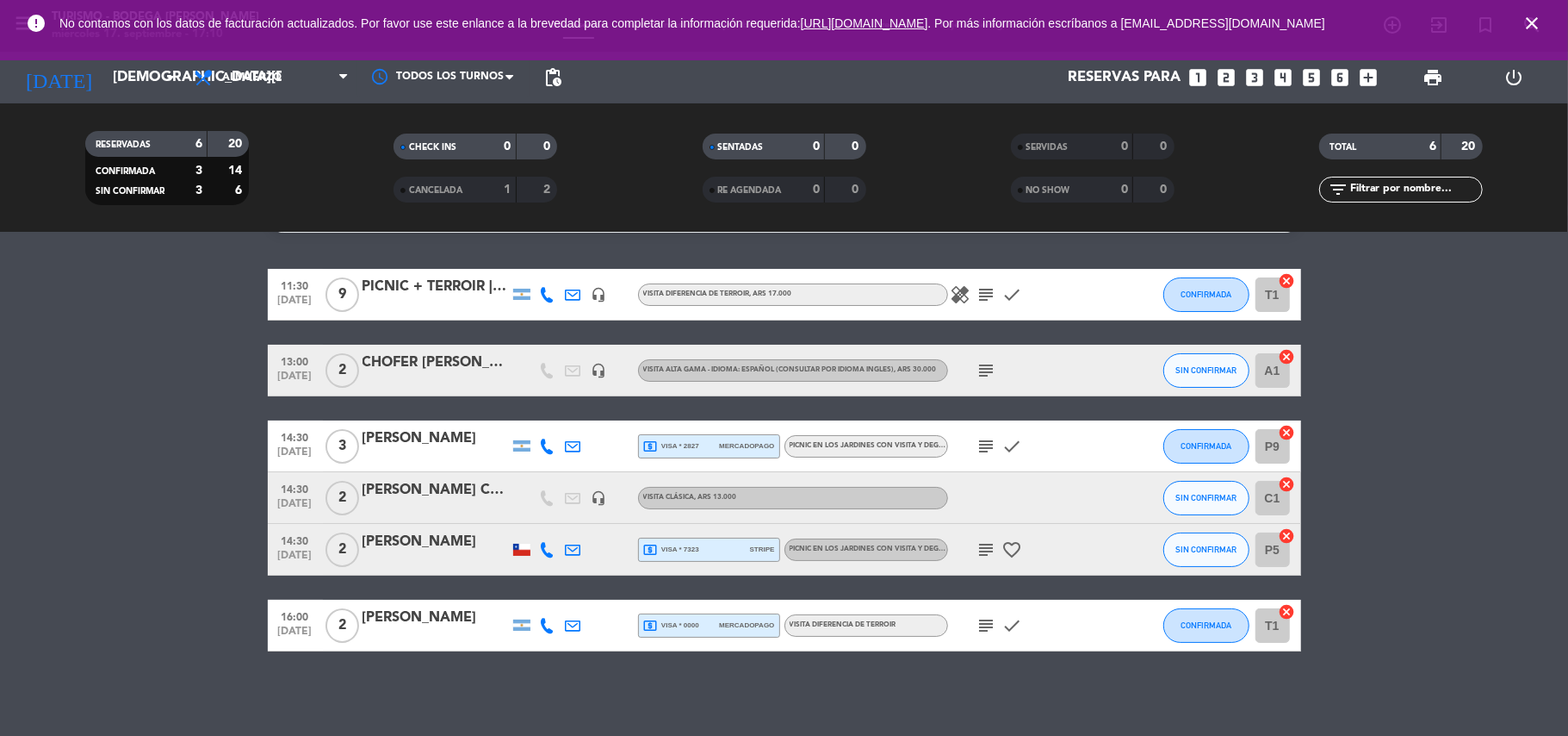
click at [987, 291] on icon "subject" at bounding box center [987, 294] width 20 height 20
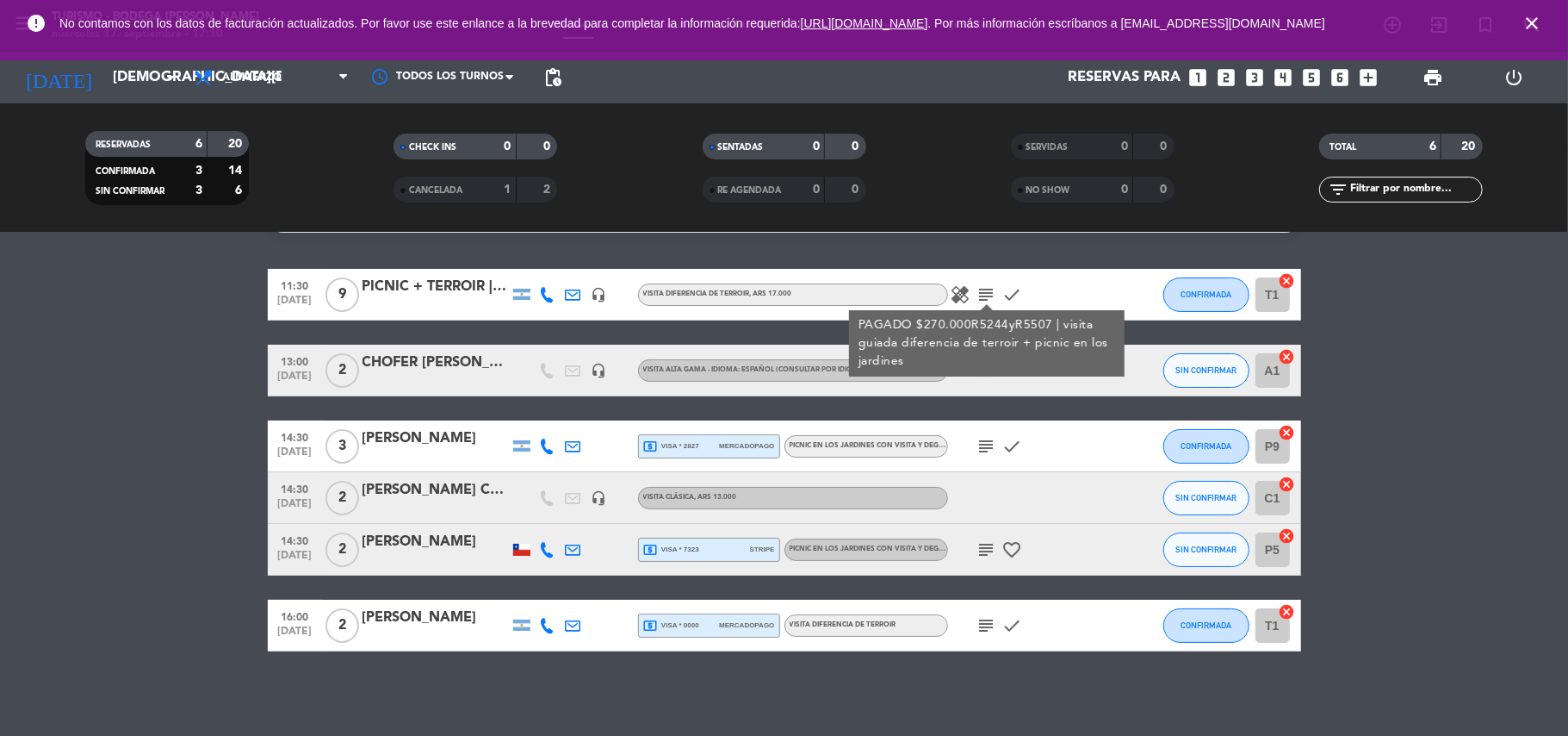
click at [987, 291] on icon "subject" at bounding box center [987, 294] width 20 height 20
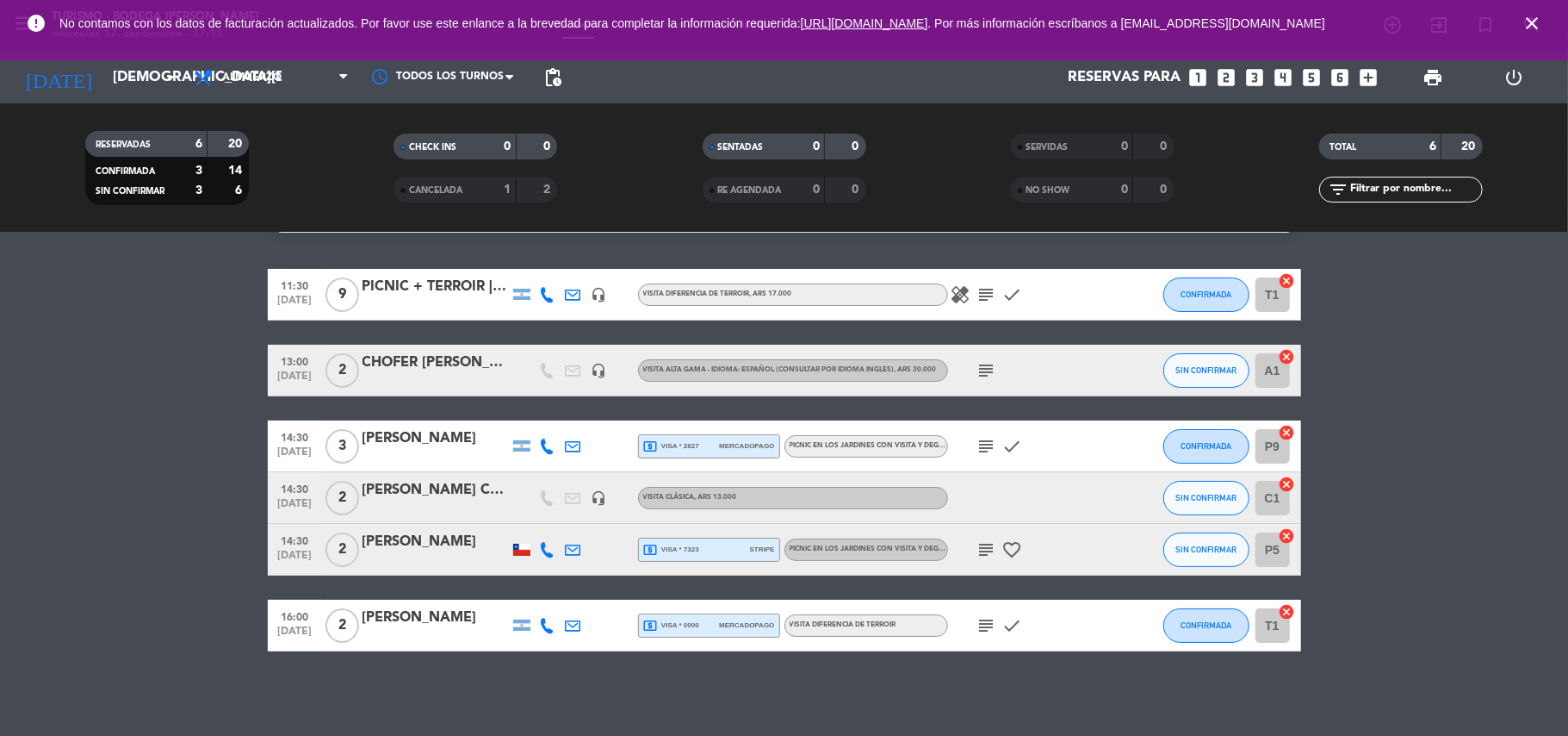
click at [983, 370] on icon "subject" at bounding box center [987, 370] width 20 height 20
click at [983, 367] on icon "subject" at bounding box center [987, 370] width 20 height 20
click at [982, 443] on icon "subject" at bounding box center [987, 446] width 20 height 20
click at [992, 555] on icon "subject" at bounding box center [987, 549] width 20 height 20
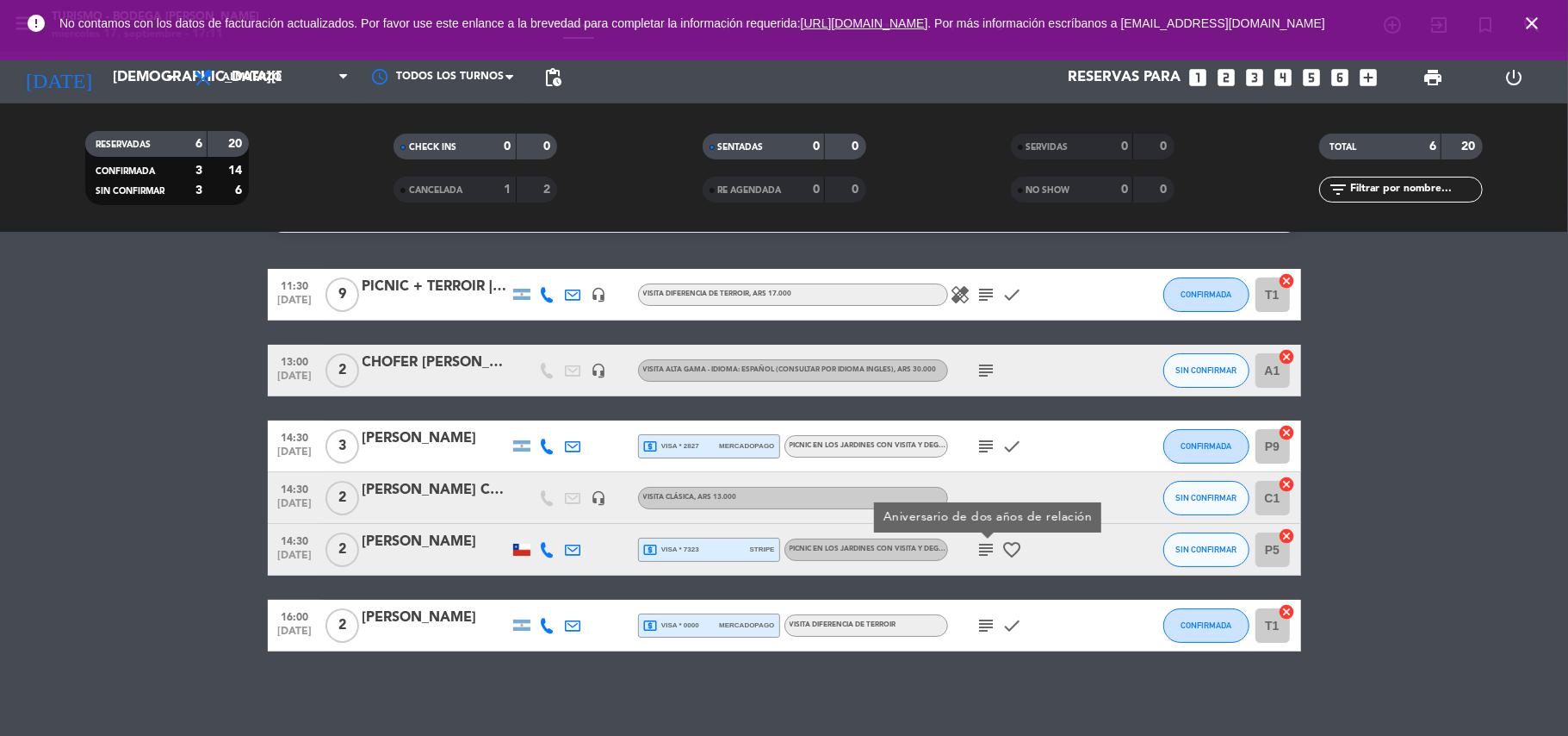
click at [990, 555] on icon "subject" at bounding box center [987, 549] width 20 height 20
click at [990, 555] on icon "subject" at bounding box center [987, 549] width 20 height 20
click at [977, 697] on div "No hay notas para este servicio. Haz clic para agregar una 11:30 [DATE] 9 PICNI…" at bounding box center [784, 484] width 1568 height 503
click at [985, 634] on icon "subject" at bounding box center [987, 625] width 20 height 20
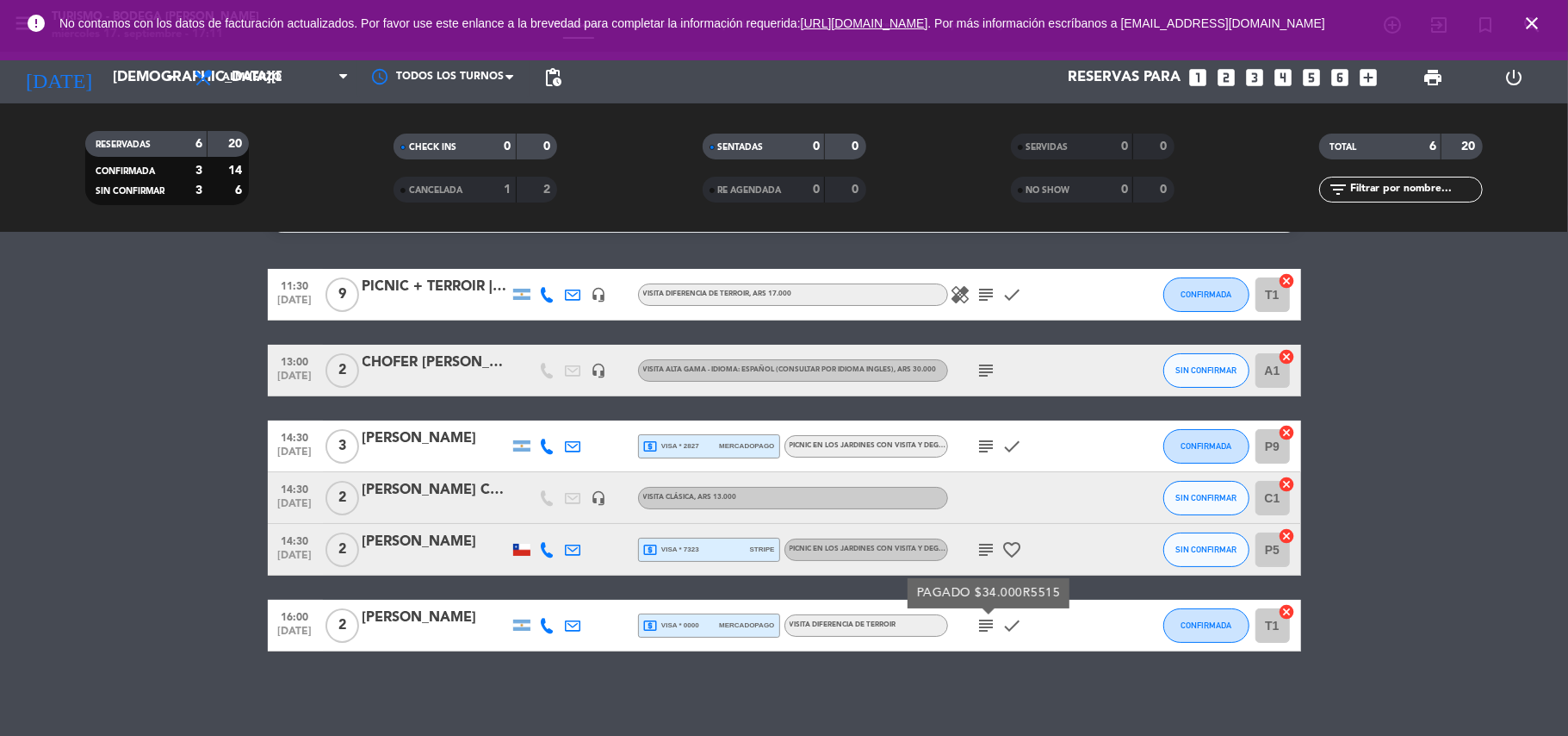
click at [985, 634] on icon "subject" at bounding box center [987, 625] width 20 height 20
click at [1532, 21] on icon "close" at bounding box center [1531, 23] width 20 height 20
click at [1529, 17] on icon "close" at bounding box center [1531, 23] width 20 height 20
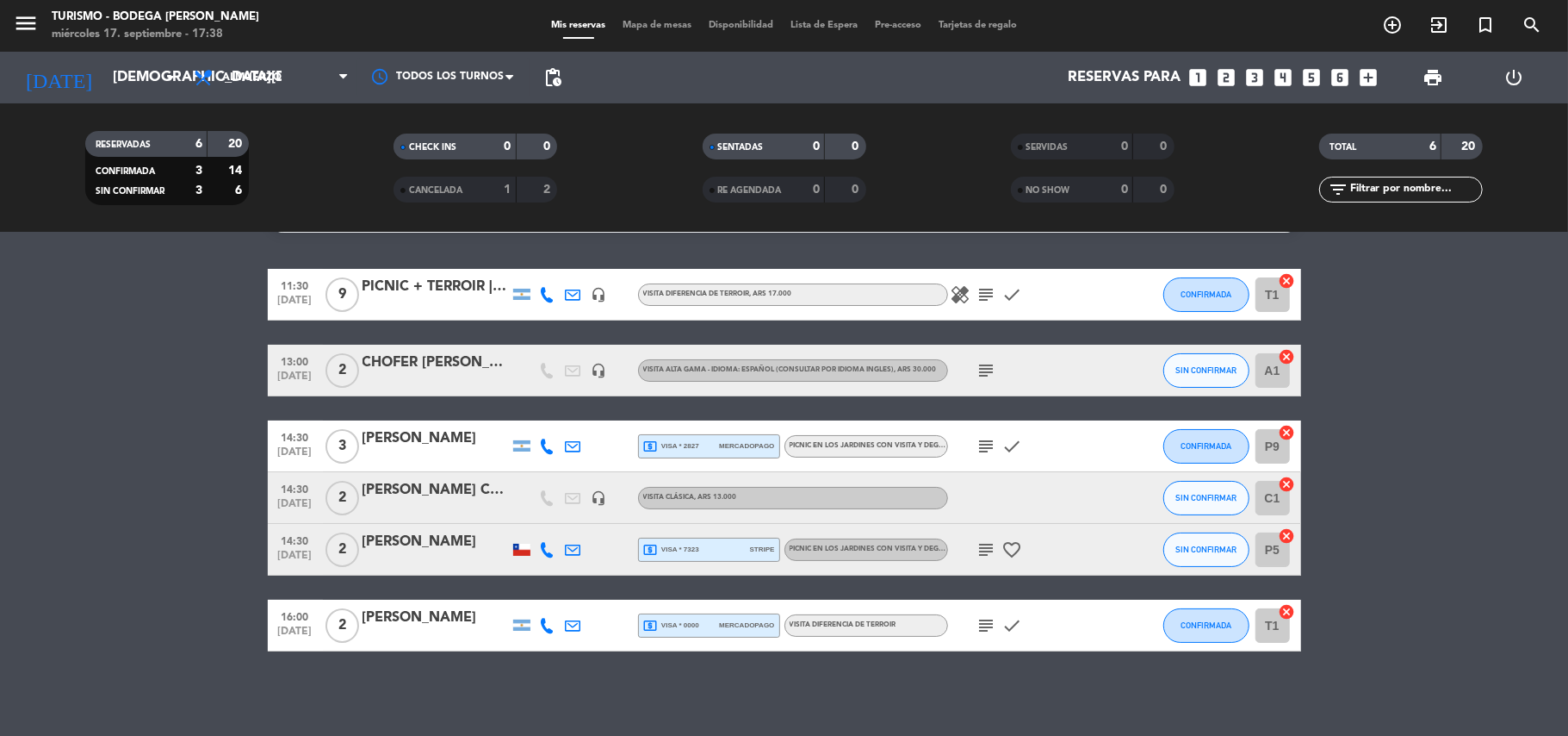
scroll to position [0, 0]
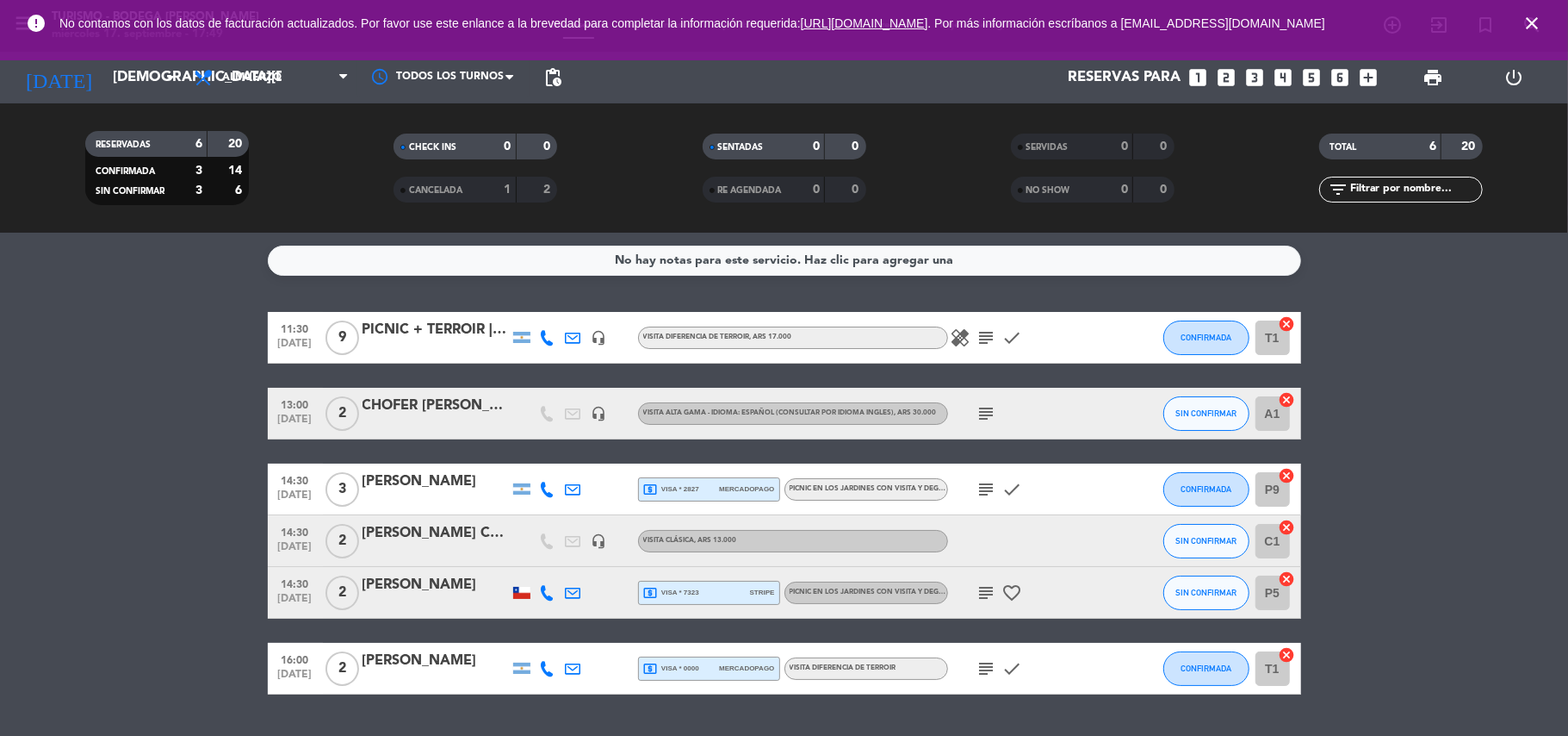
click at [1534, 21] on icon "close" at bounding box center [1531, 23] width 20 height 20
